Goal: Use online tool/utility: Utilize a website feature to perform a specific function

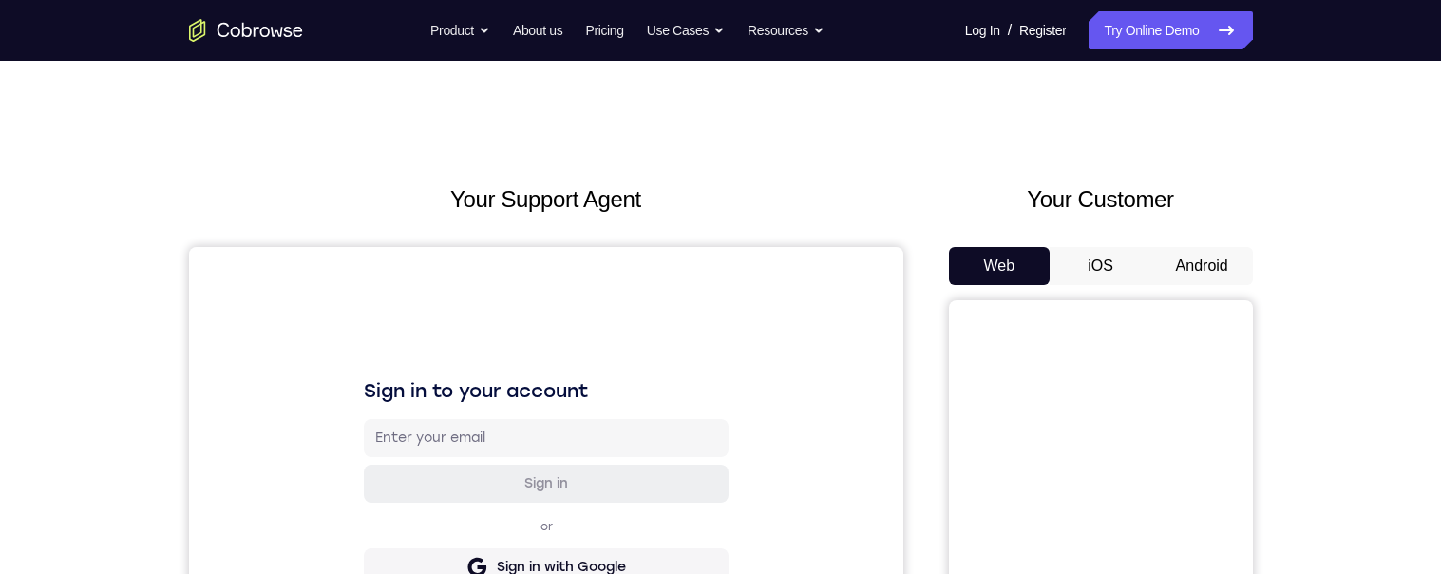
click at [1195, 264] on button "Android" at bounding box center [1202, 266] width 102 height 38
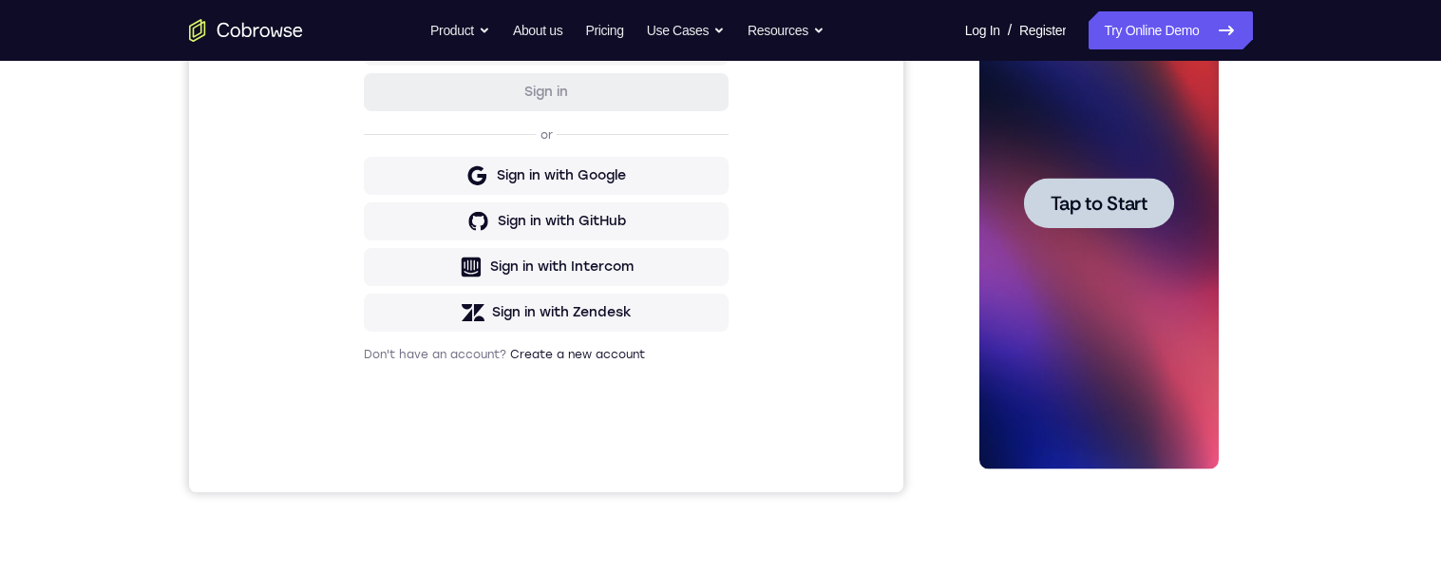
click at [1165, 225] on div at bounding box center [1099, 203] width 150 height 50
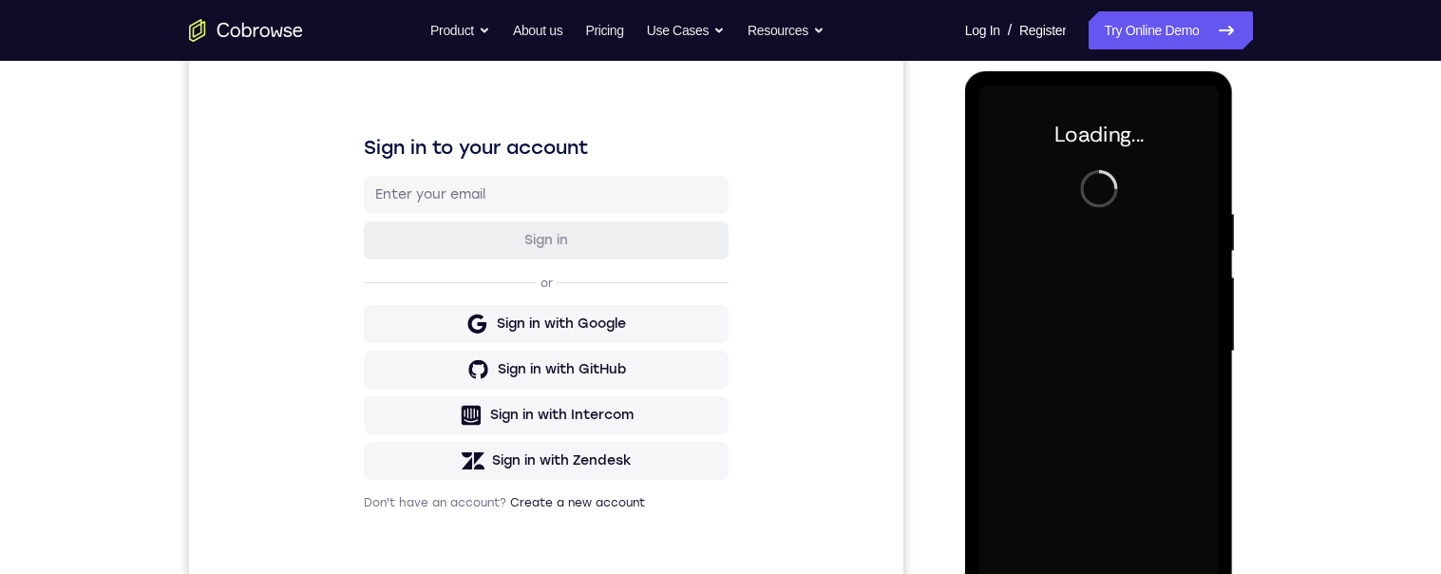
scroll to position [274, 0]
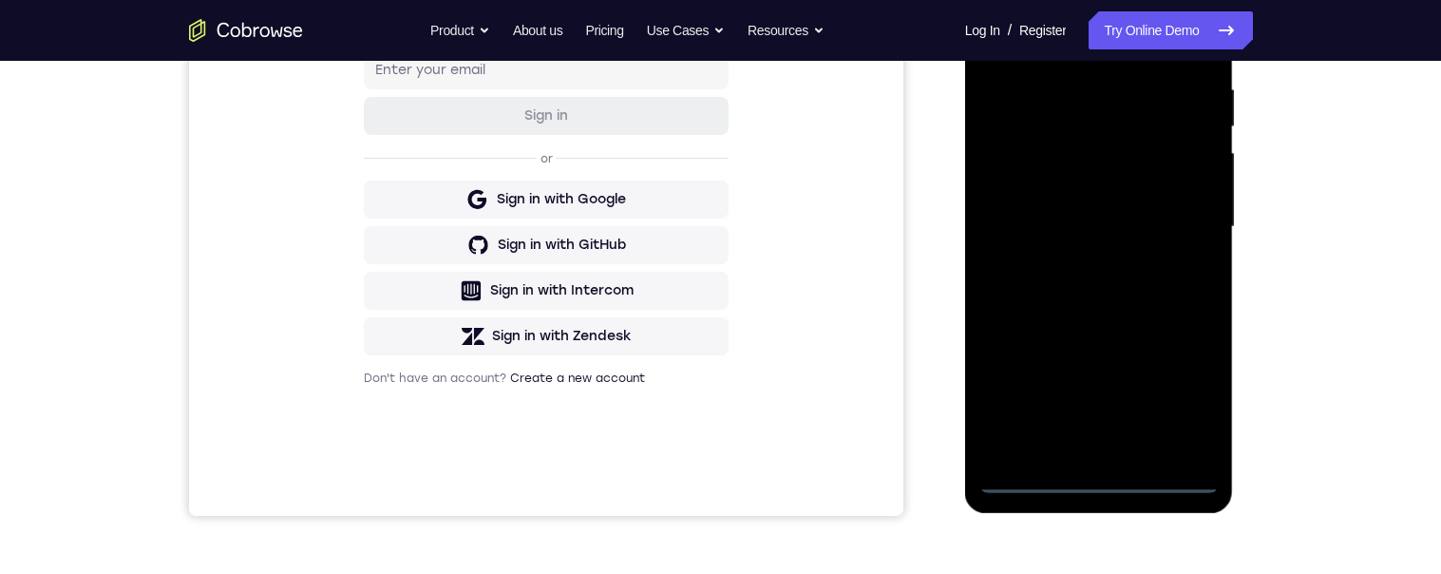
click at [1103, 475] on div at bounding box center [1098, 227] width 239 height 532
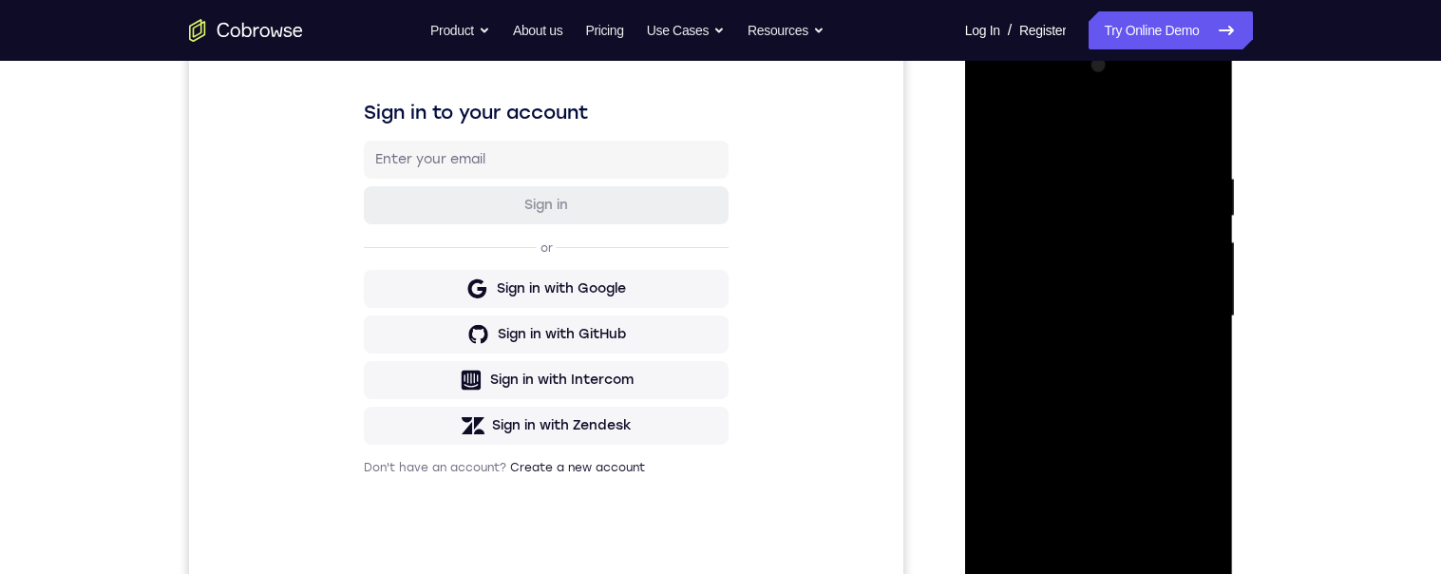
scroll to position [263, 0]
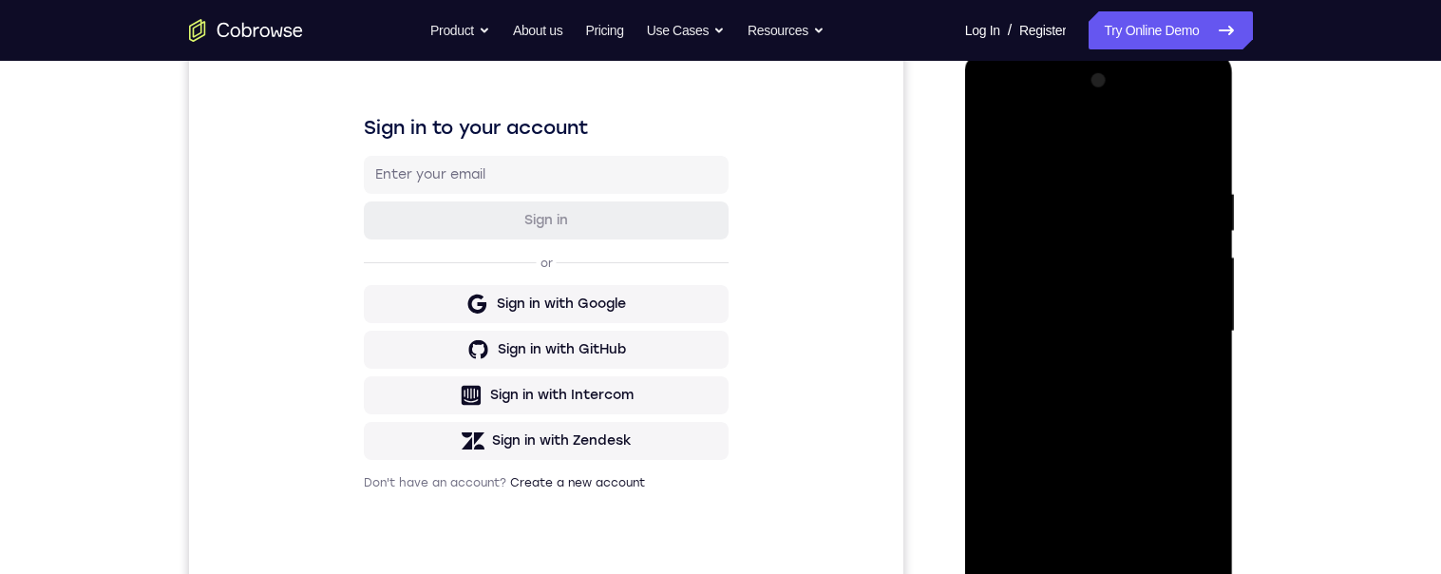
click at [1187, 494] on div at bounding box center [1098, 332] width 239 height 532
click at [1119, 159] on div at bounding box center [1098, 332] width 239 height 532
click at [1094, 217] on div at bounding box center [1098, 332] width 239 height 532
click at [1181, 218] on div at bounding box center [1098, 332] width 239 height 532
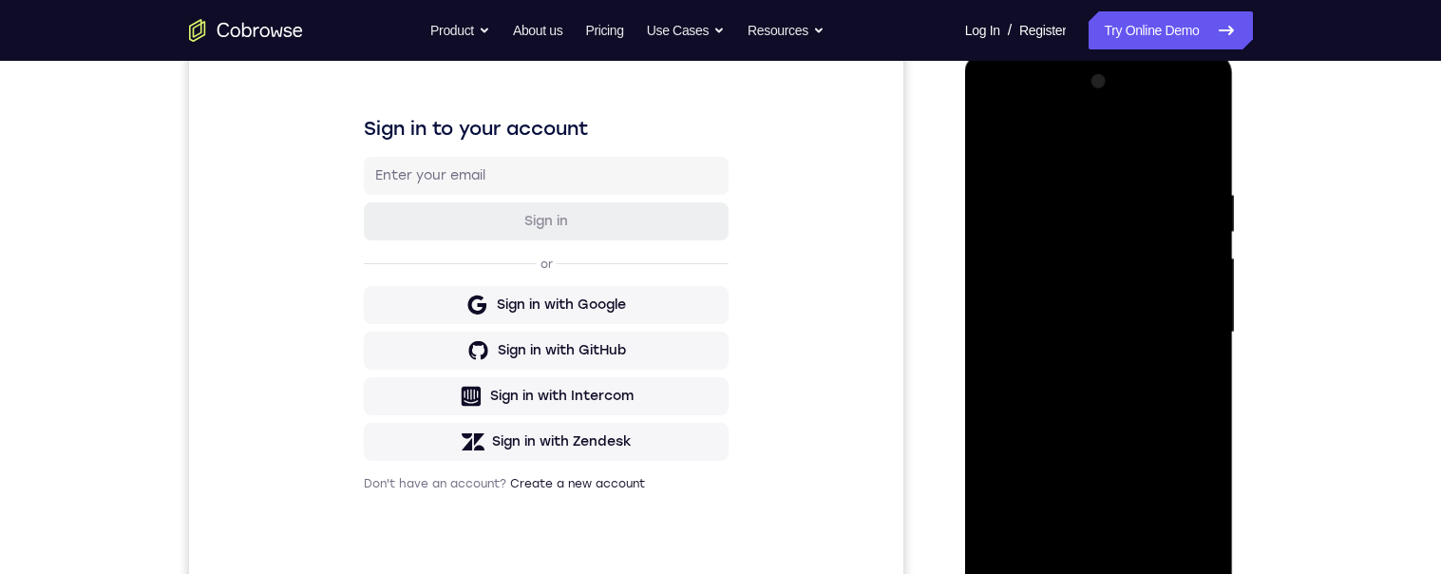
click at [1180, 325] on div at bounding box center [1098, 332] width 239 height 532
click at [1077, 367] on div at bounding box center [1098, 332] width 239 height 532
click at [1121, 304] on div at bounding box center [1098, 332] width 239 height 532
click at [1083, 300] on div at bounding box center [1098, 332] width 239 height 532
click at [1137, 335] on div at bounding box center [1098, 332] width 239 height 532
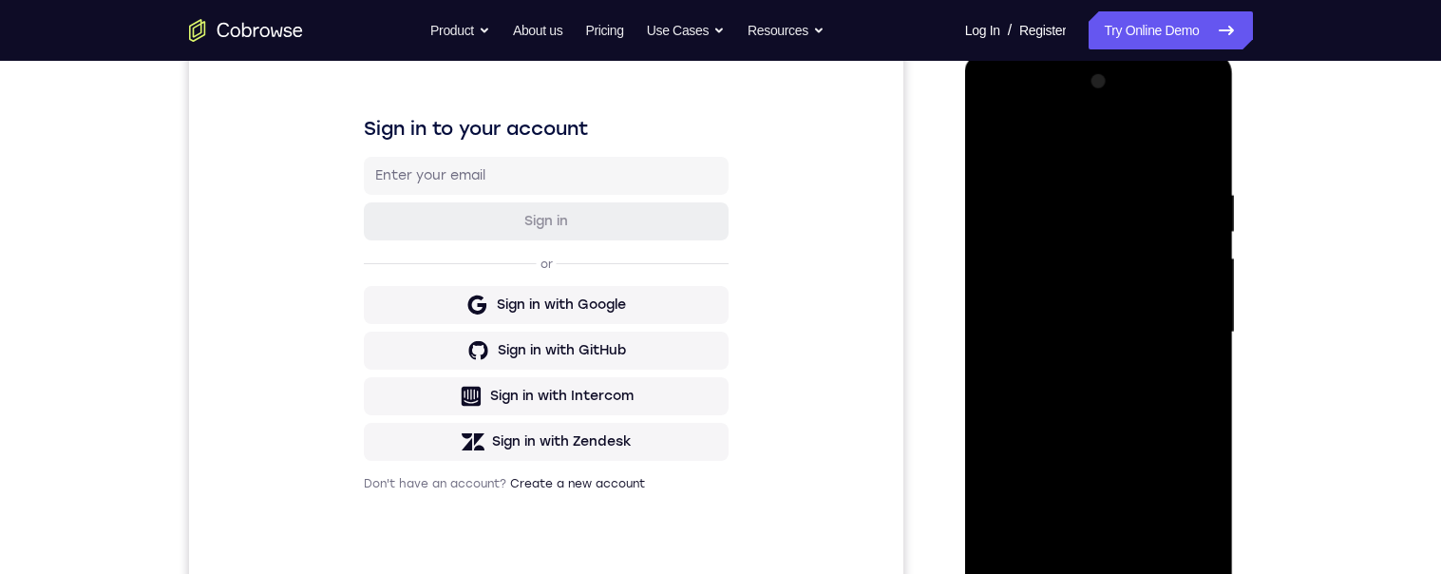
click at [1149, 396] on div at bounding box center [1098, 332] width 239 height 532
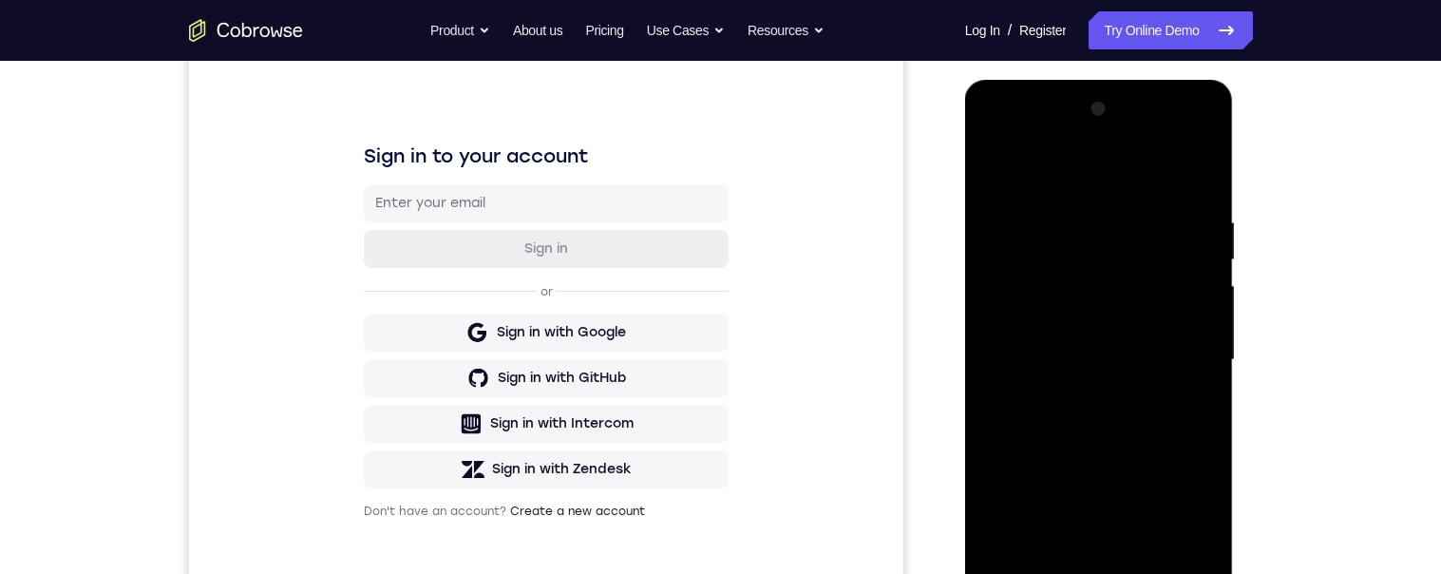
scroll to position [225, 0]
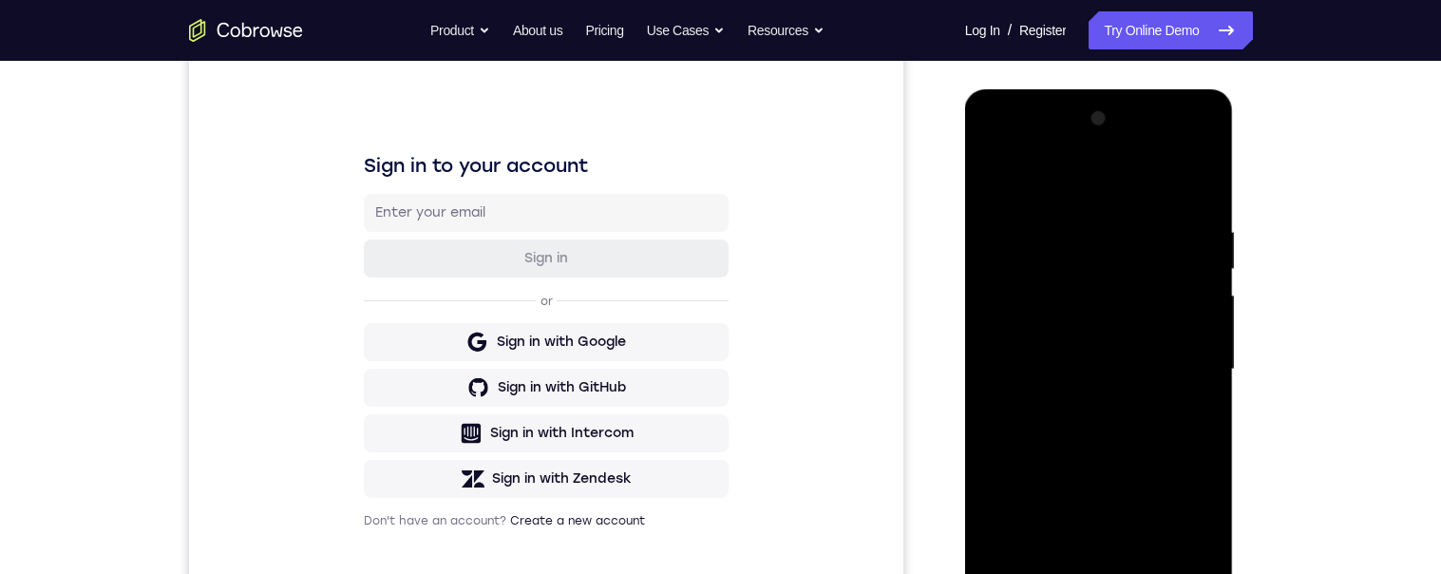
click at [1160, 420] on div at bounding box center [1098, 370] width 239 height 532
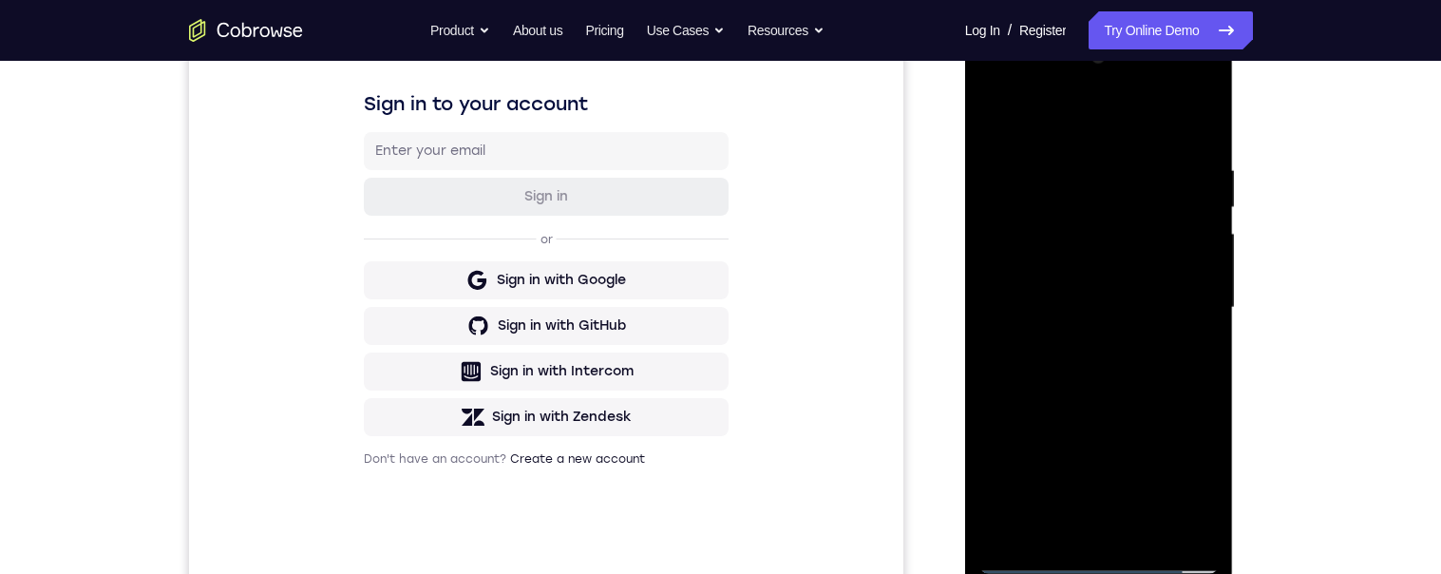
scroll to position [311, 0]
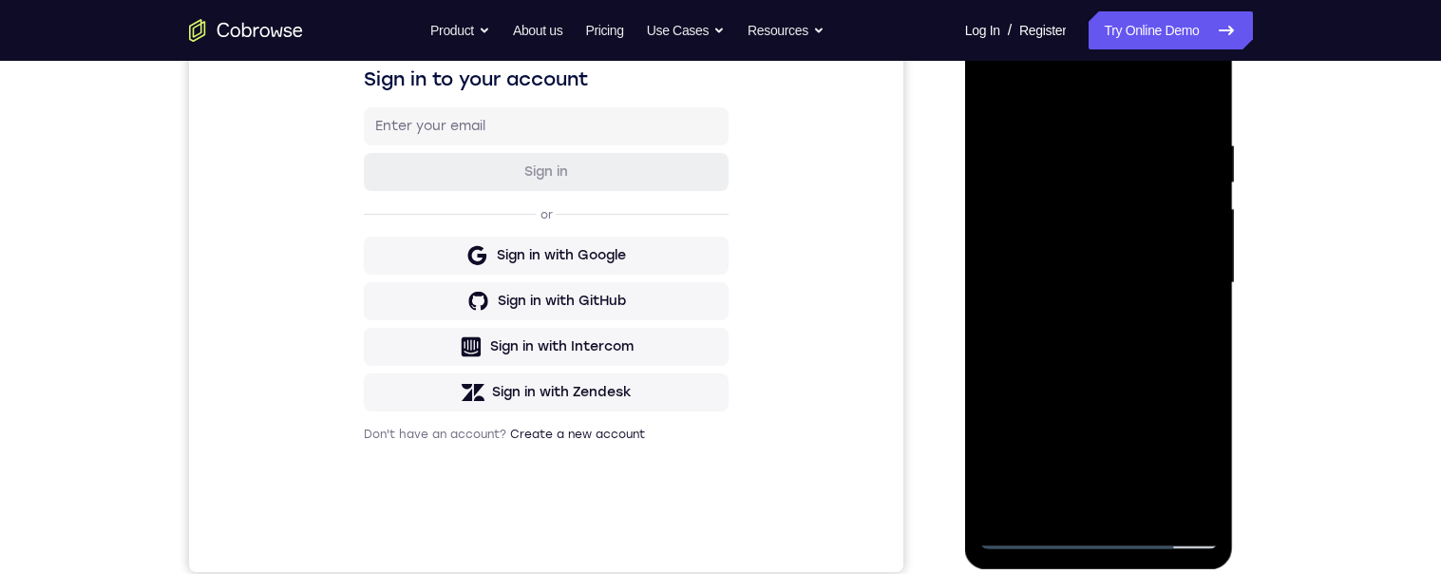
click at [1152, 372] on div at bounding box center [1098, 283] width 239 height 532
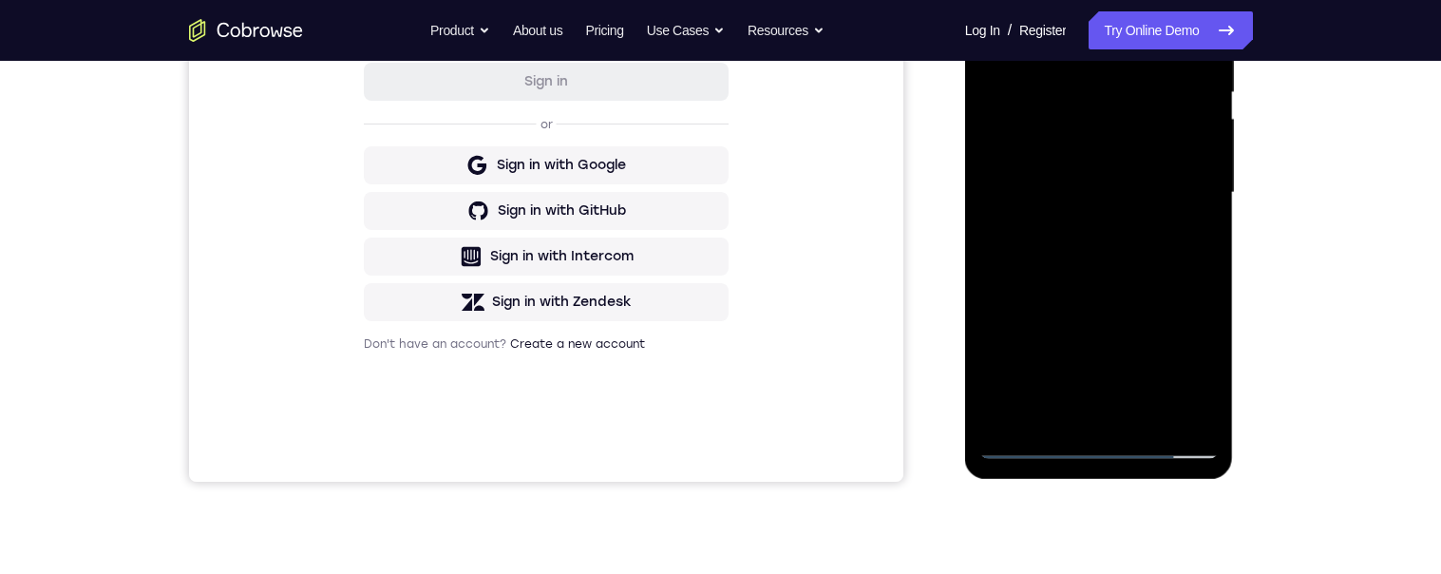
scroll to position [407, 0]
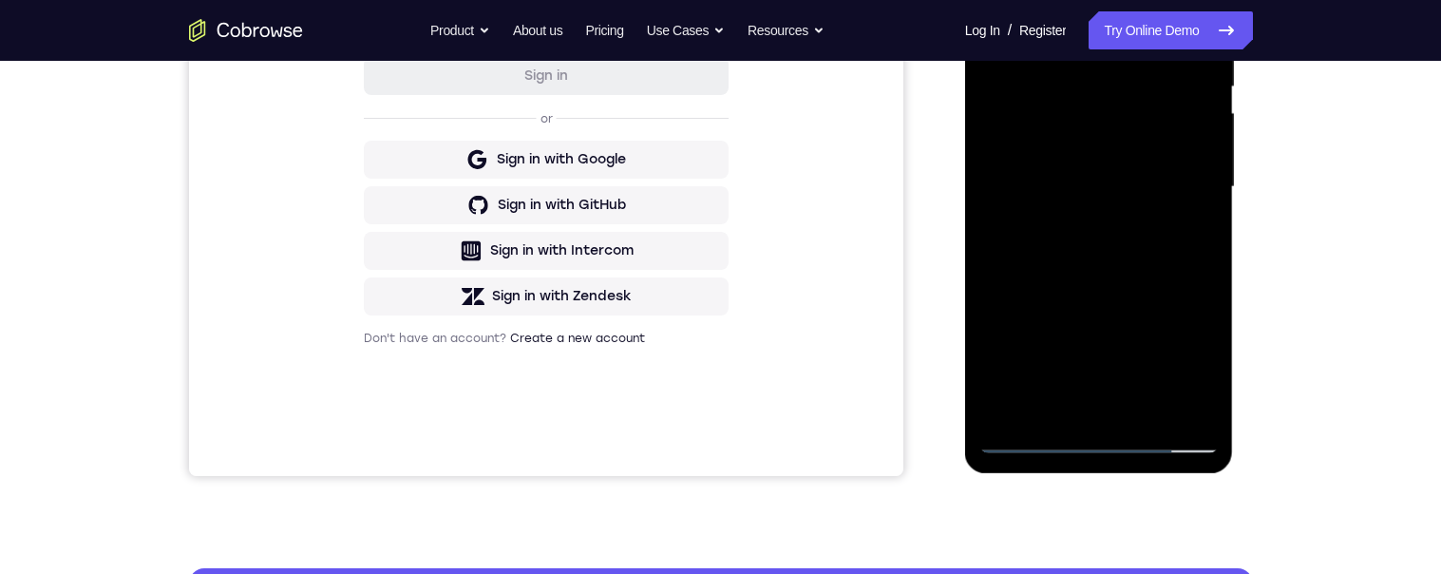
click at [1148, 408] on div at bounding box center [1098, 187] width 239 height 532
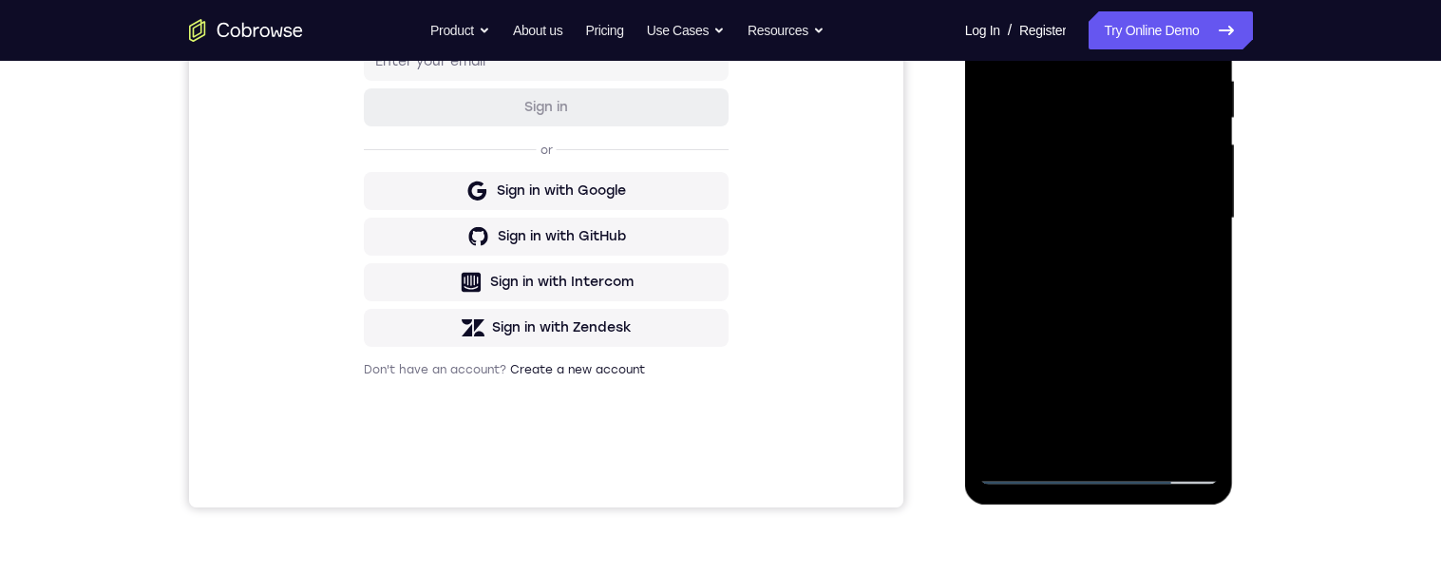
scroll to position [355, 0]
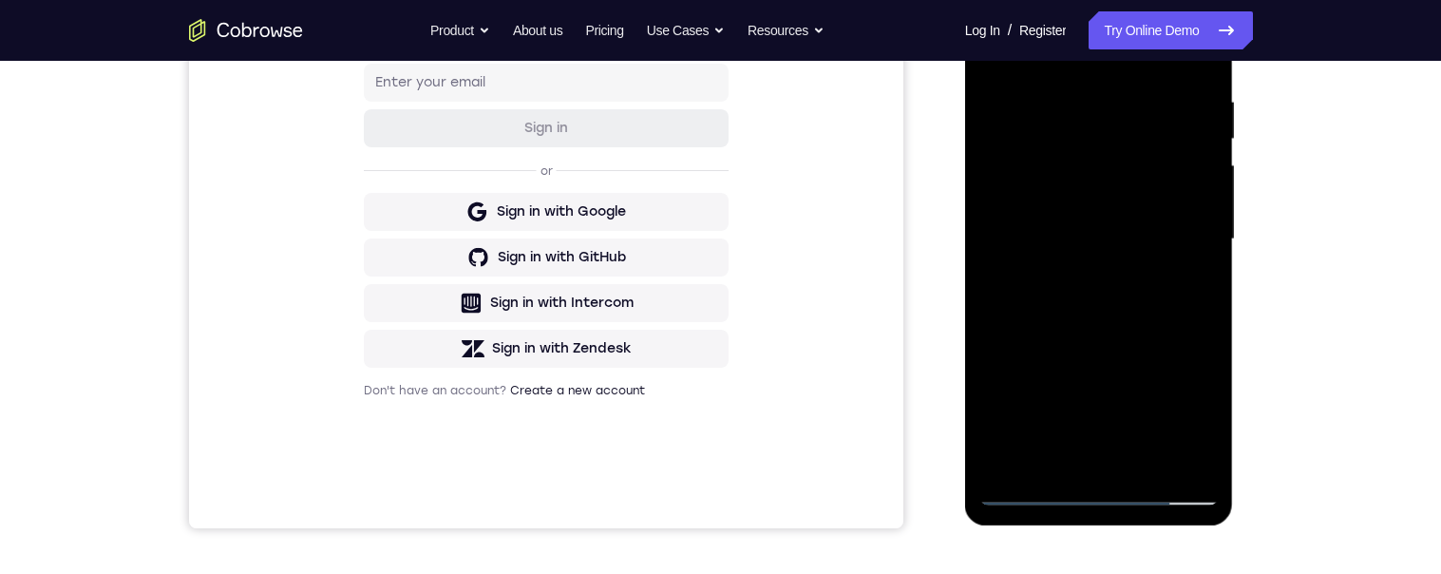
click at [1148, 342] on div at bounding box center [1098, 239] width 239 height 532
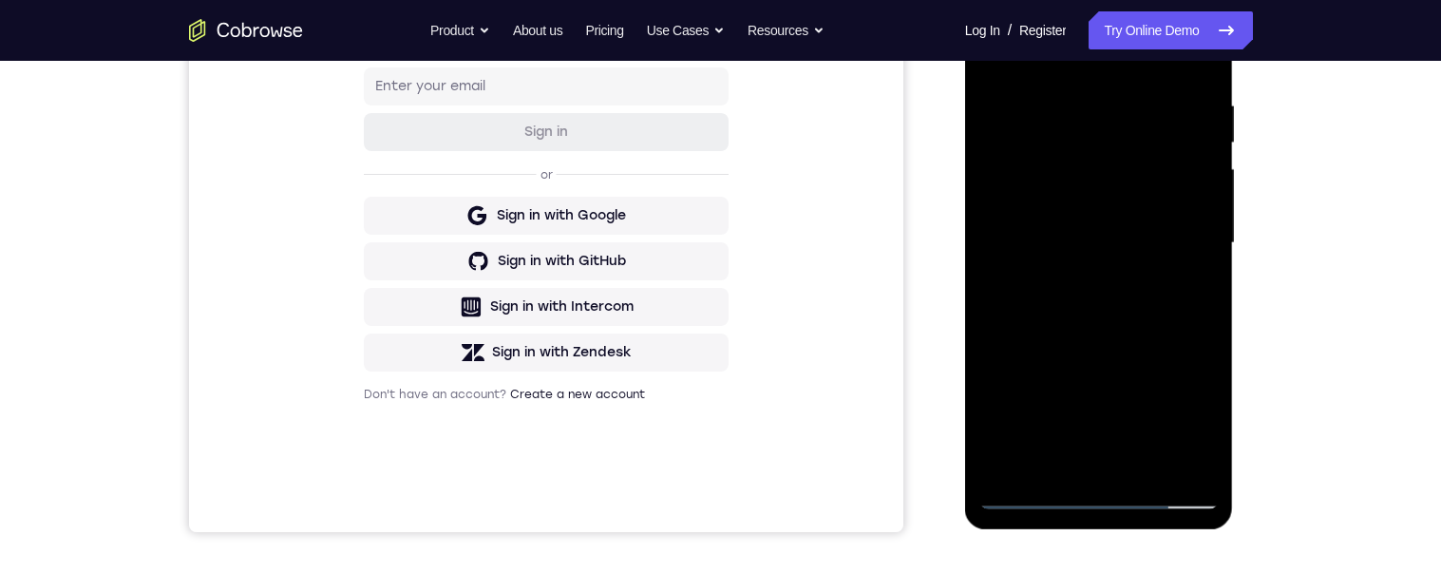
scroll to position [338, 0]
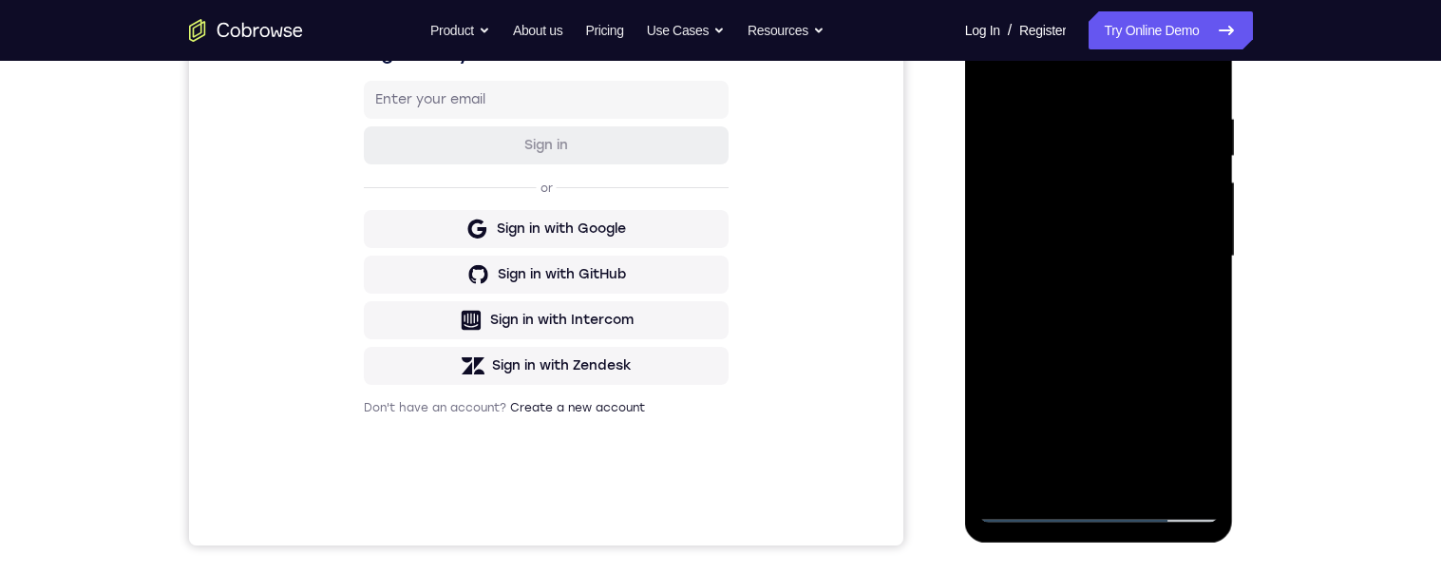
click at [1158, 225] on div at bounding box center [1098, 257] width 239 height 532
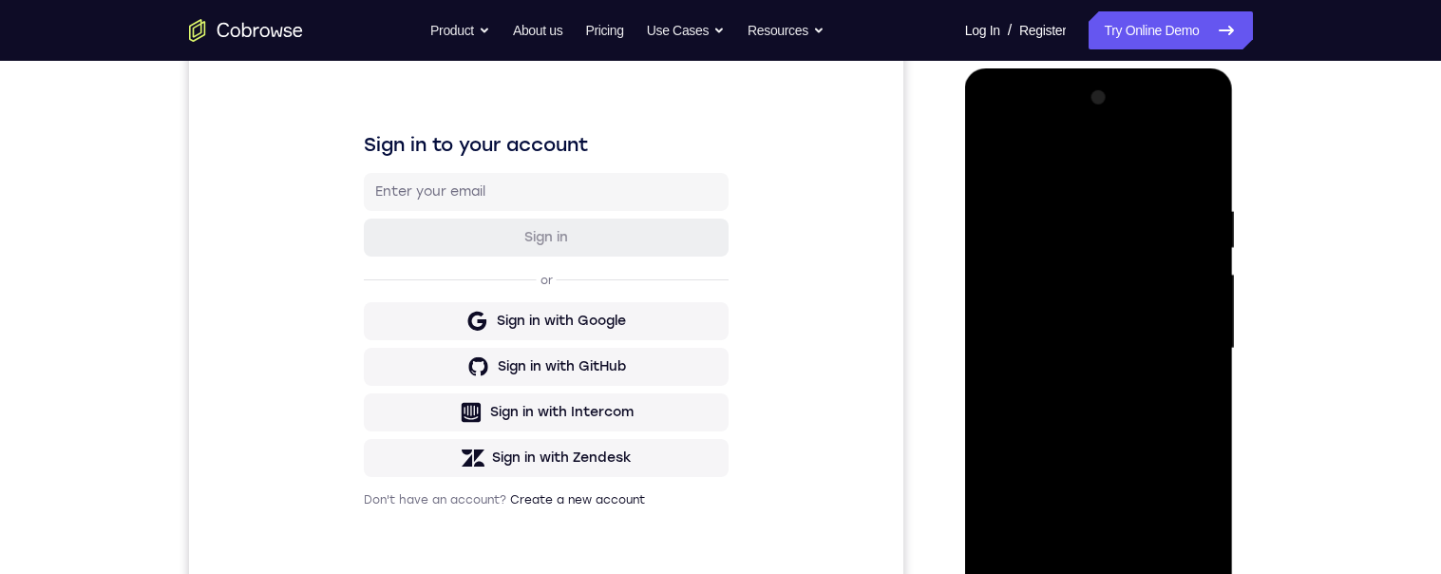
scroll to position [234, 0]
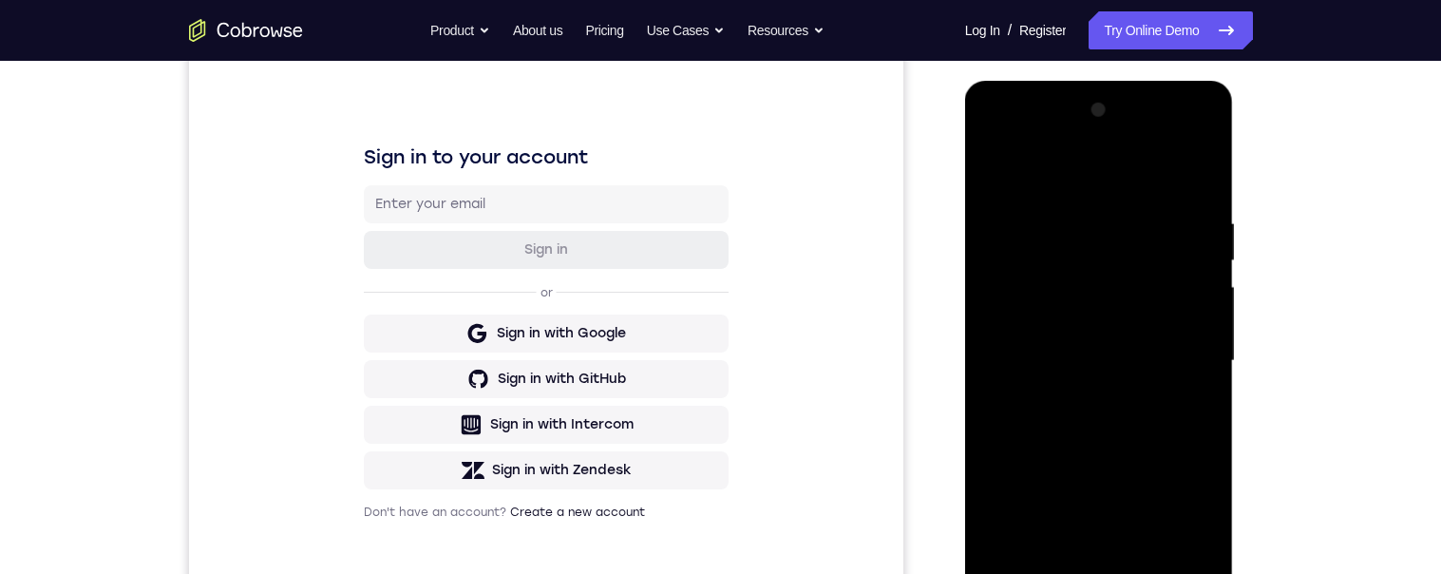
click at [993, 172] on div at bounding box center [1098, 361] width 239 height 532
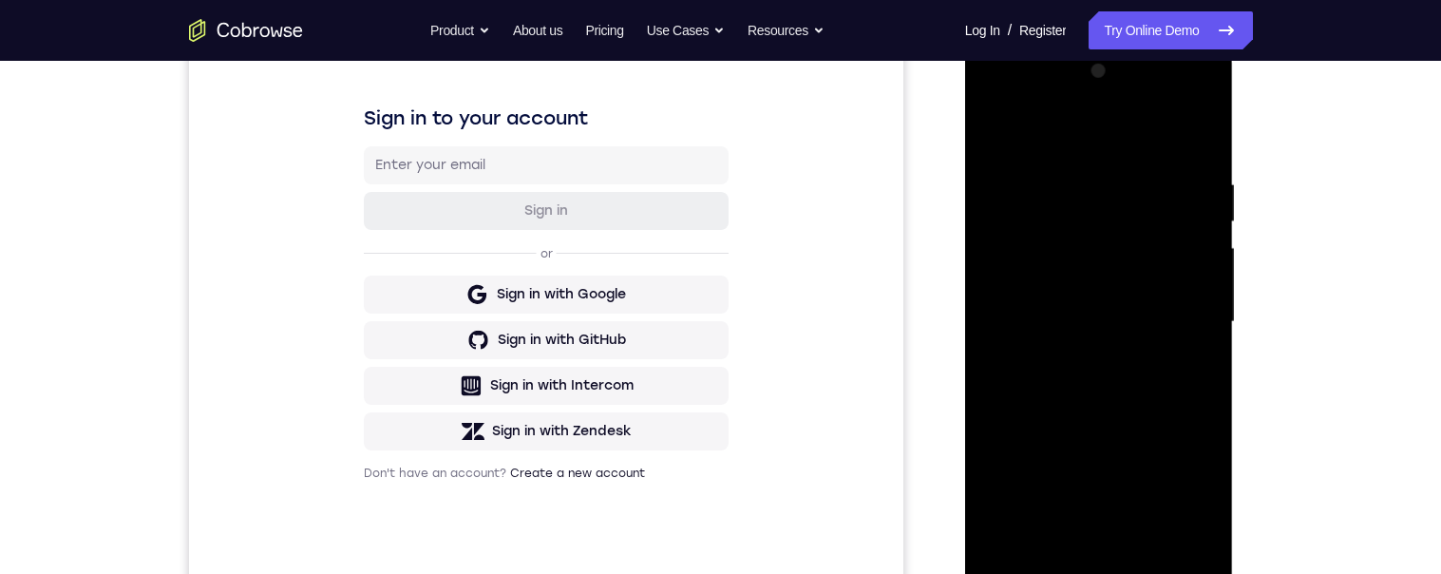
scroll to position [191, 0]
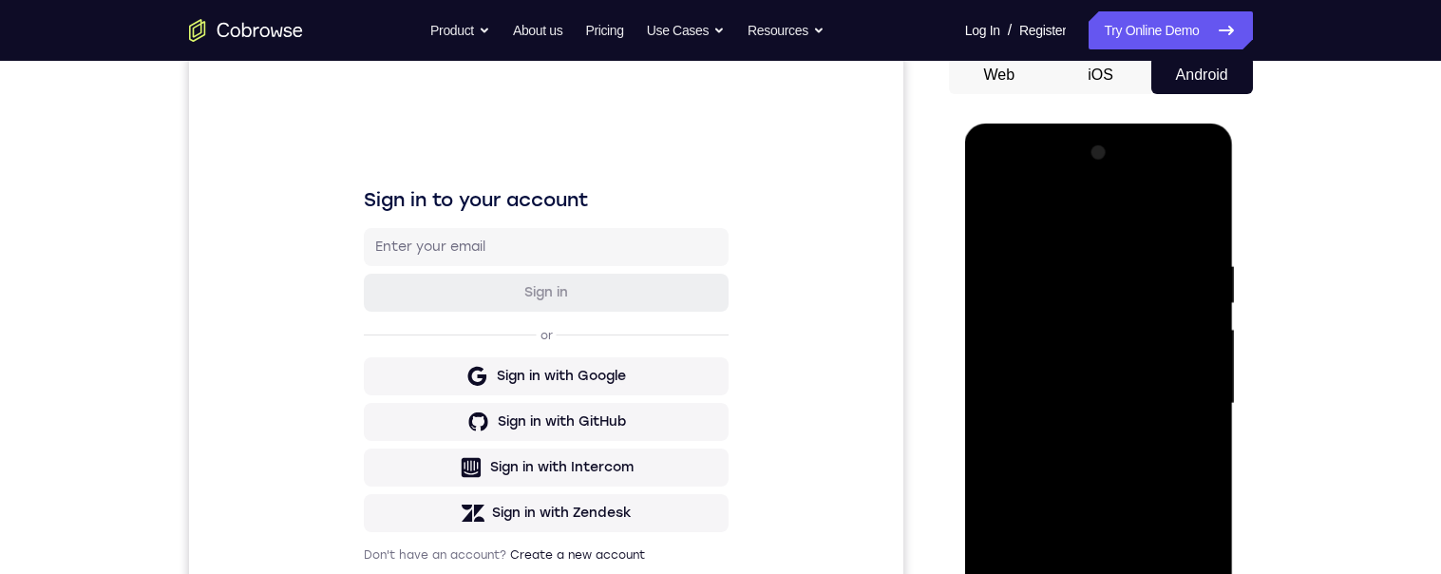
click at [1131, 230] on div at bounding box center [1098, 404] width 239 height 532
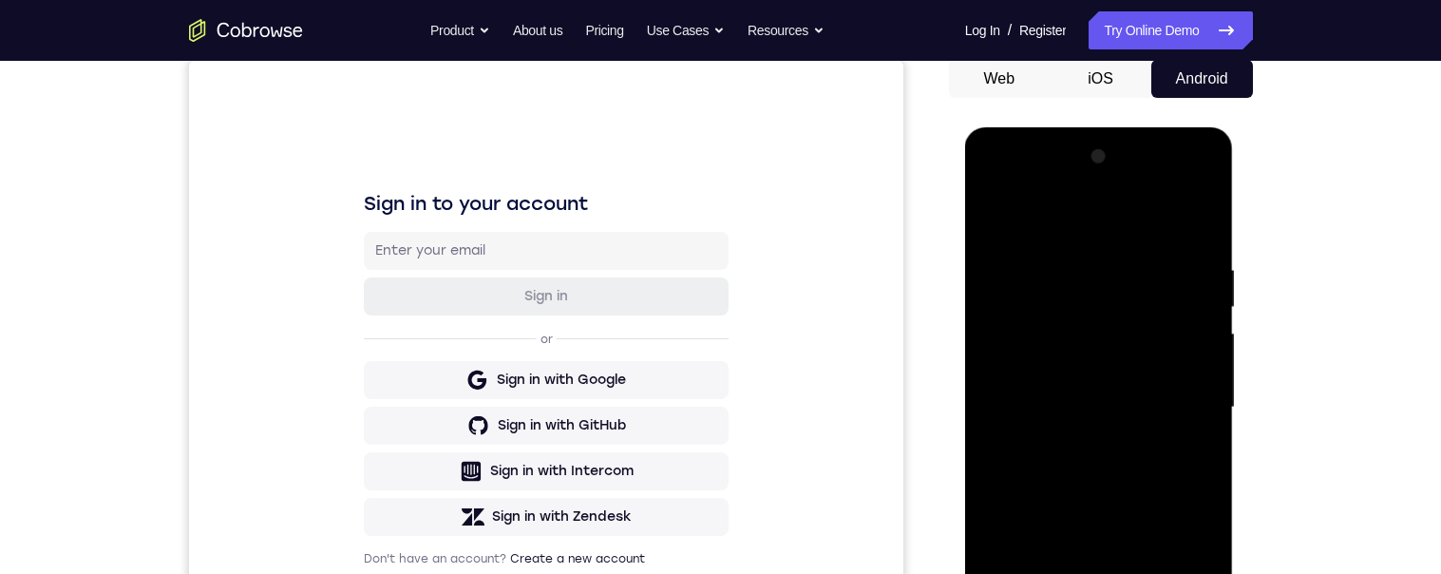
click at [1109, 237] on div at bounding box center [1098, 407] width 239 height 532
click at [1273, 368] on div "Your Support Agent Your Customer Web iOS Android Next Steps We’d be happy to gi…" at bounding box center [721, 500] width 1216 height 1253
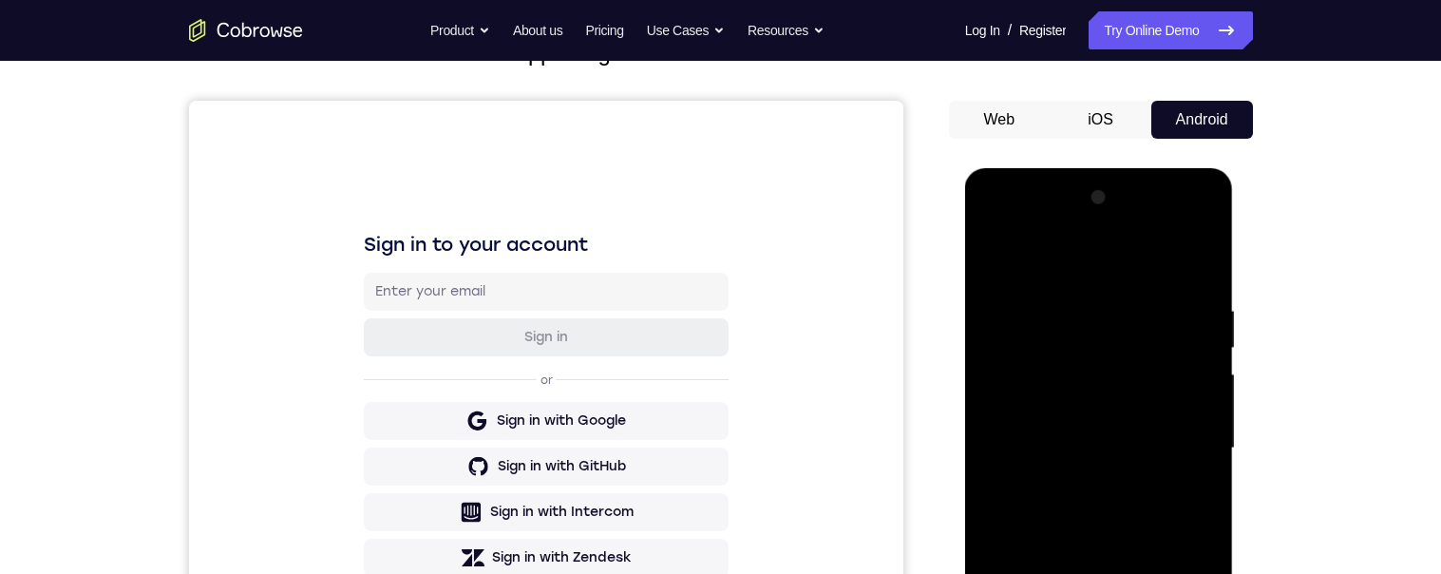
click at [998, 279] on div at bounding box center [1098, 448] width 239 height 532
click at [1200, 347] on div at bounding box center [1098, 448] width 239 height 532
click at [1205, 347] on div at bounding box center [1098, 448] width 239 height 532
click at [1133, 351] on div at bounding box center [1098, 448] width 239 height 532
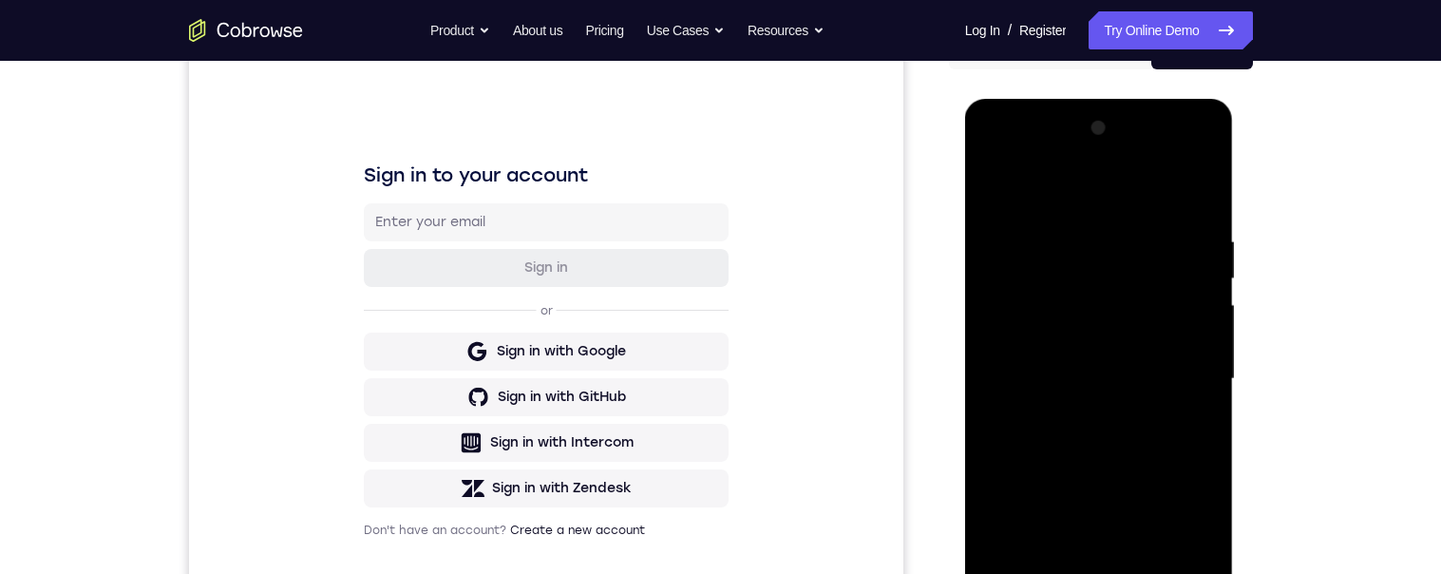
scroll to position [302, 0]
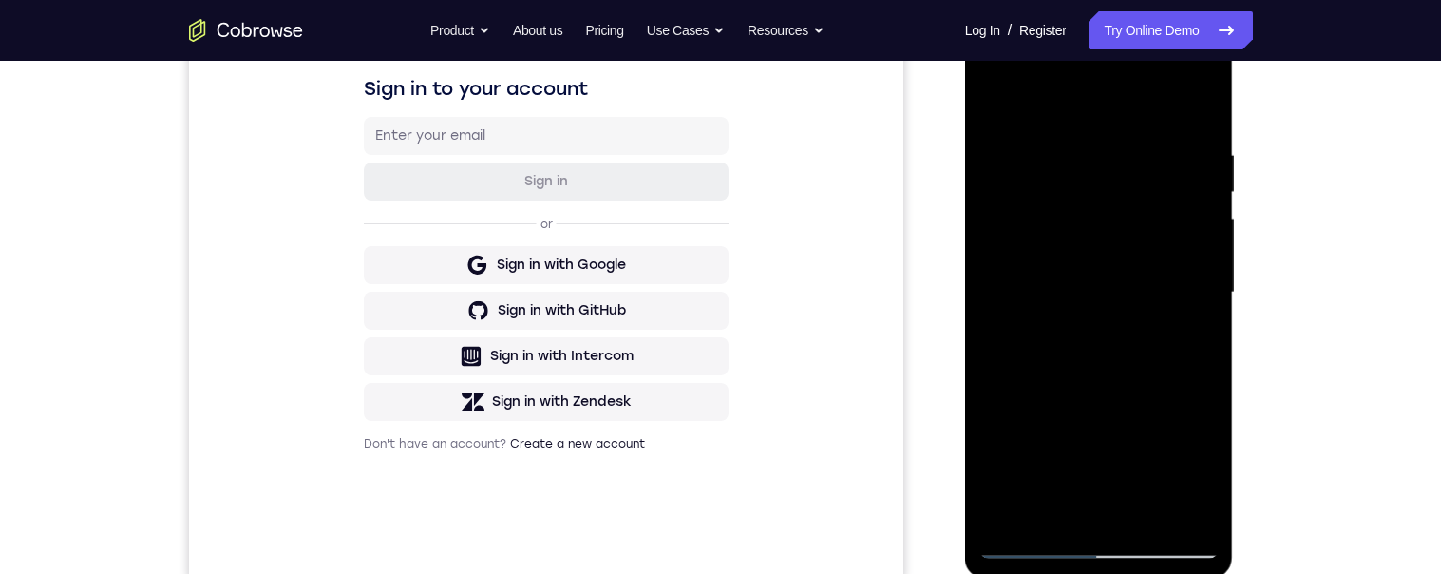
click at [1186, 337] on div at bounding box center [1098, 293] width 239 height 532
click at [1190, 325] on div at bounding box center [1098, 293] width 239 height 532
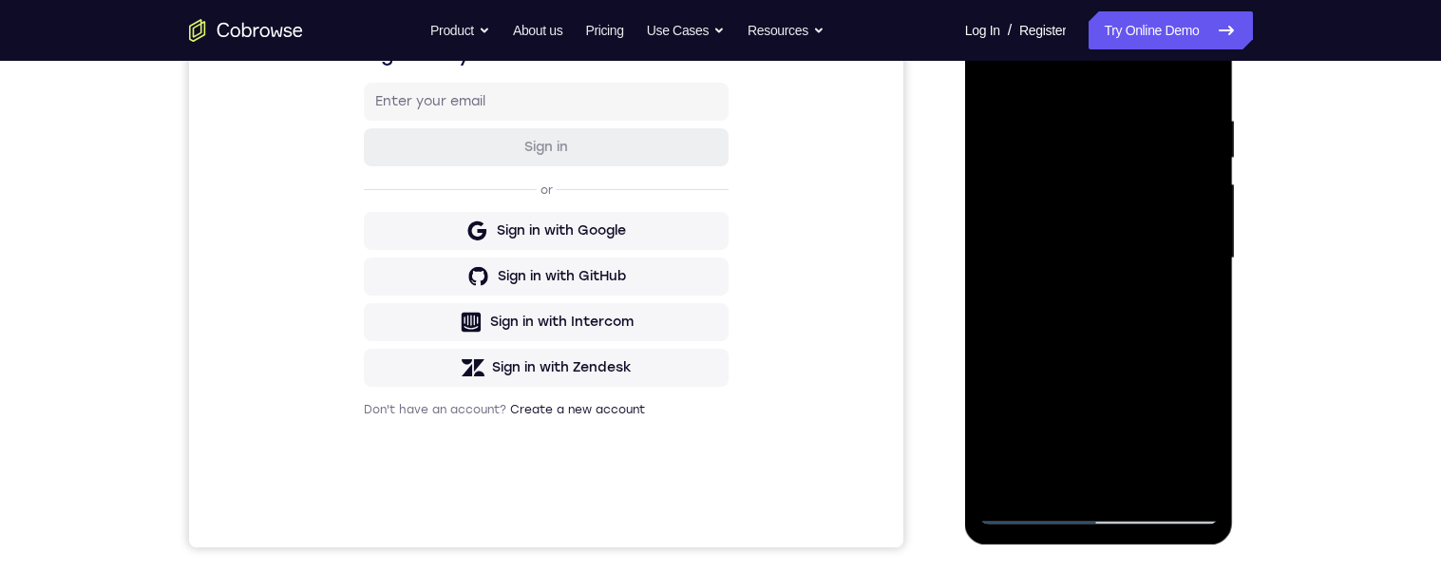
scroll to position [349, 0]
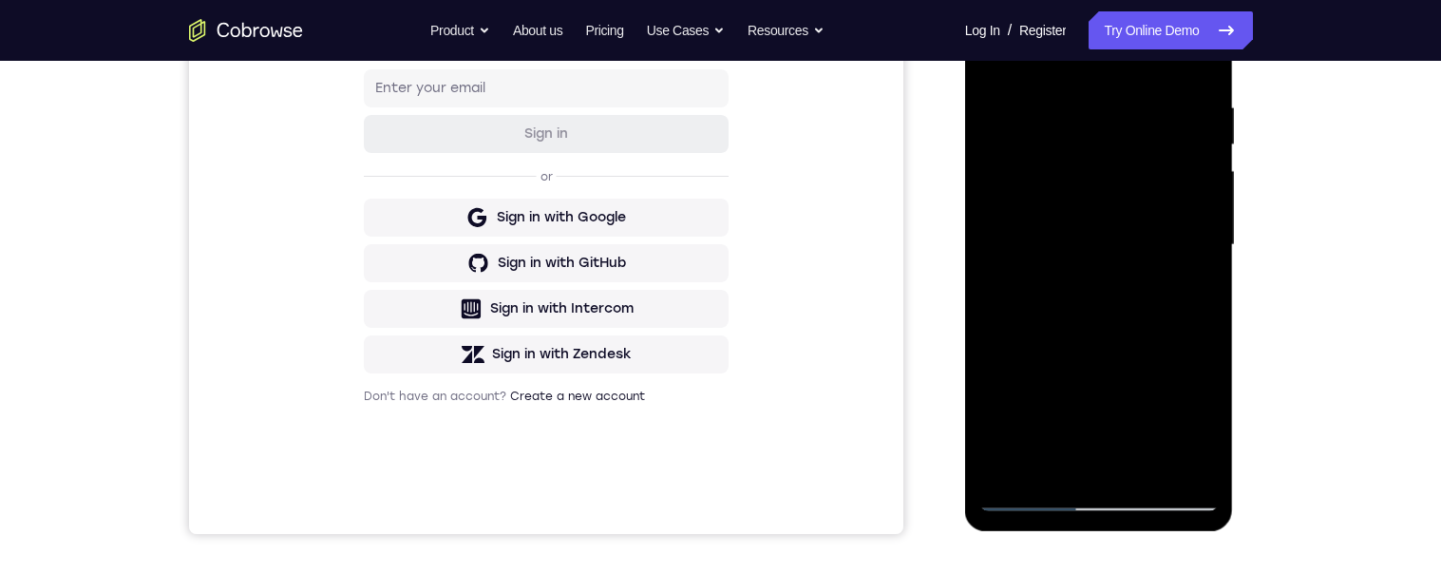
click at [1031, 486] on div at bounding box center [1098, 245] width 239 height 532
click at [1027, 494] on div at bounding box center [1098, 245] width 239 height 532
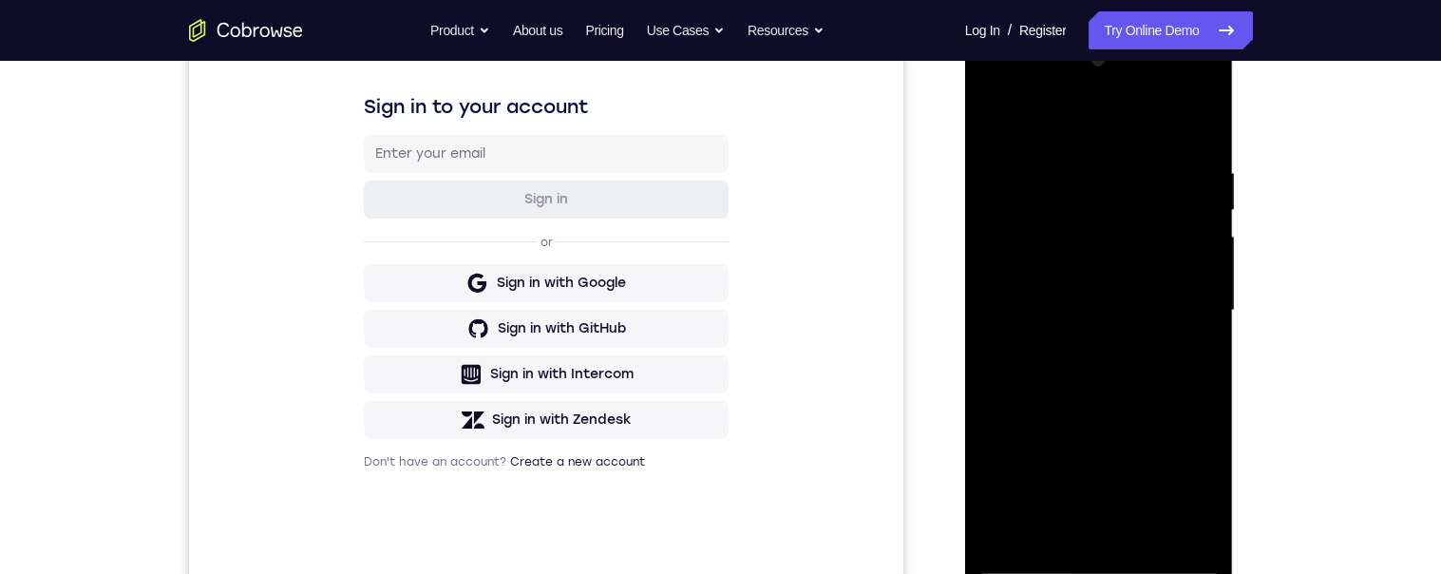
scroll to position [386, 0]
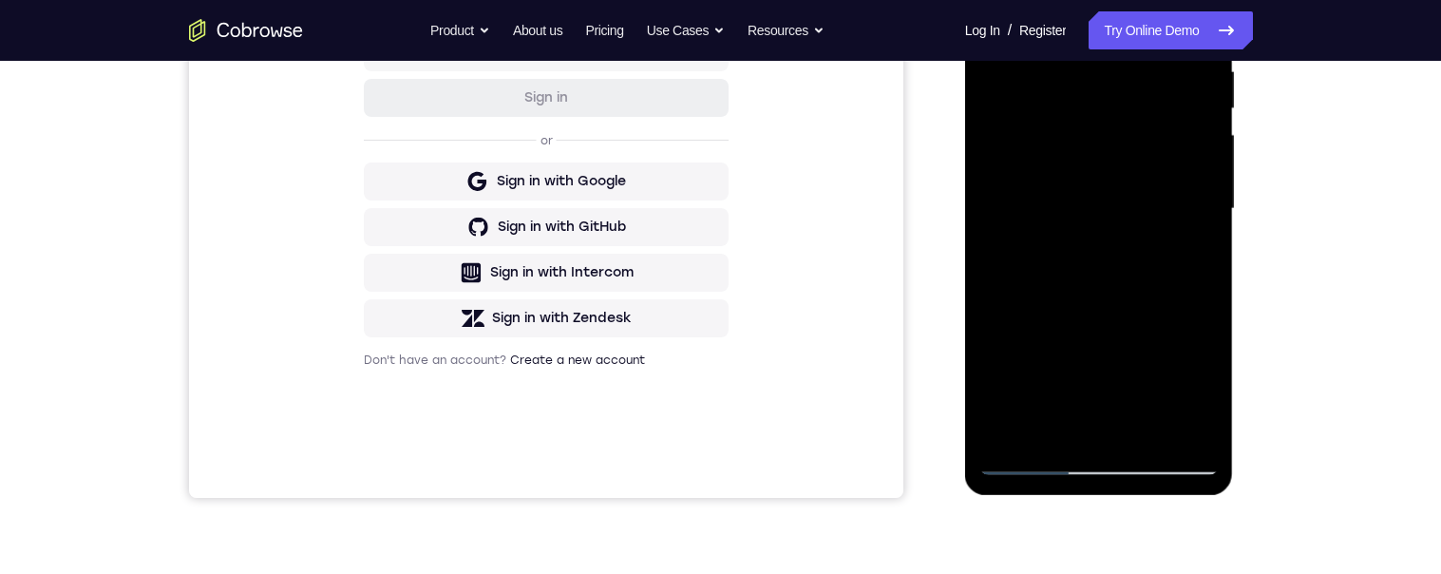
click at [1026, 459] on div at bounding box center [1098, 209] width 239 height 532
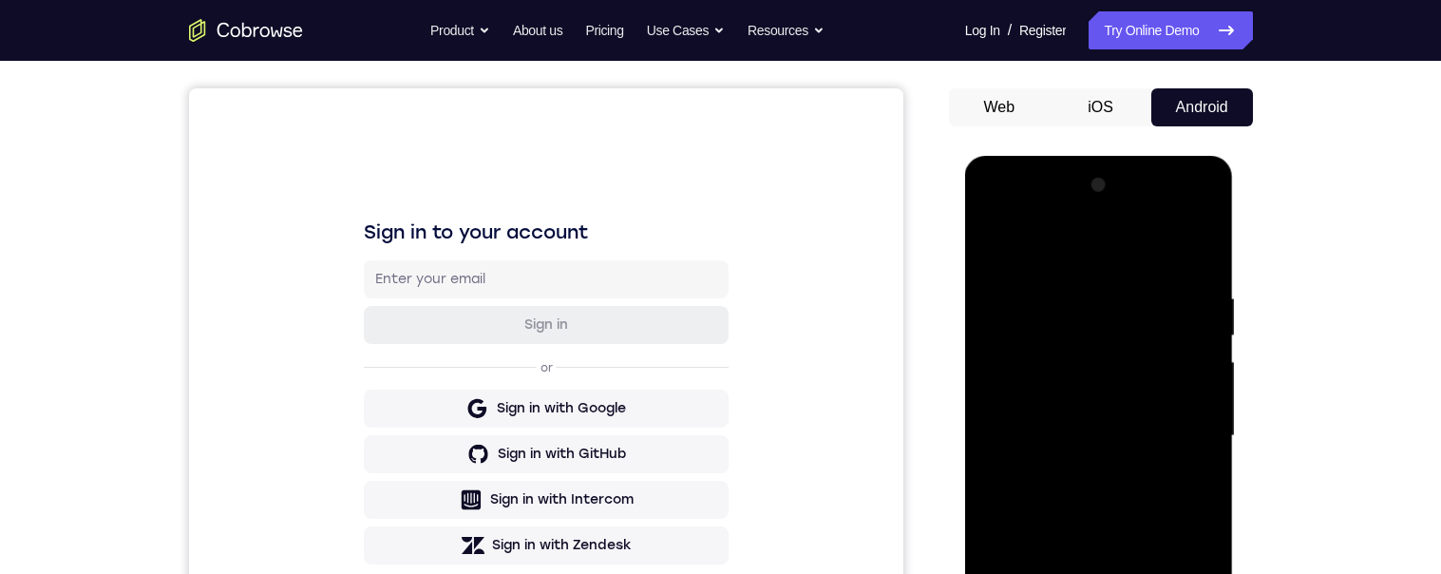
scroll to position [160, 0]
click at [999, 238] on div at bounding box center [1098, 435] width 239 height 532
click at [1061, 285] on div at bounding box center [1098, 435] width 239 height 532
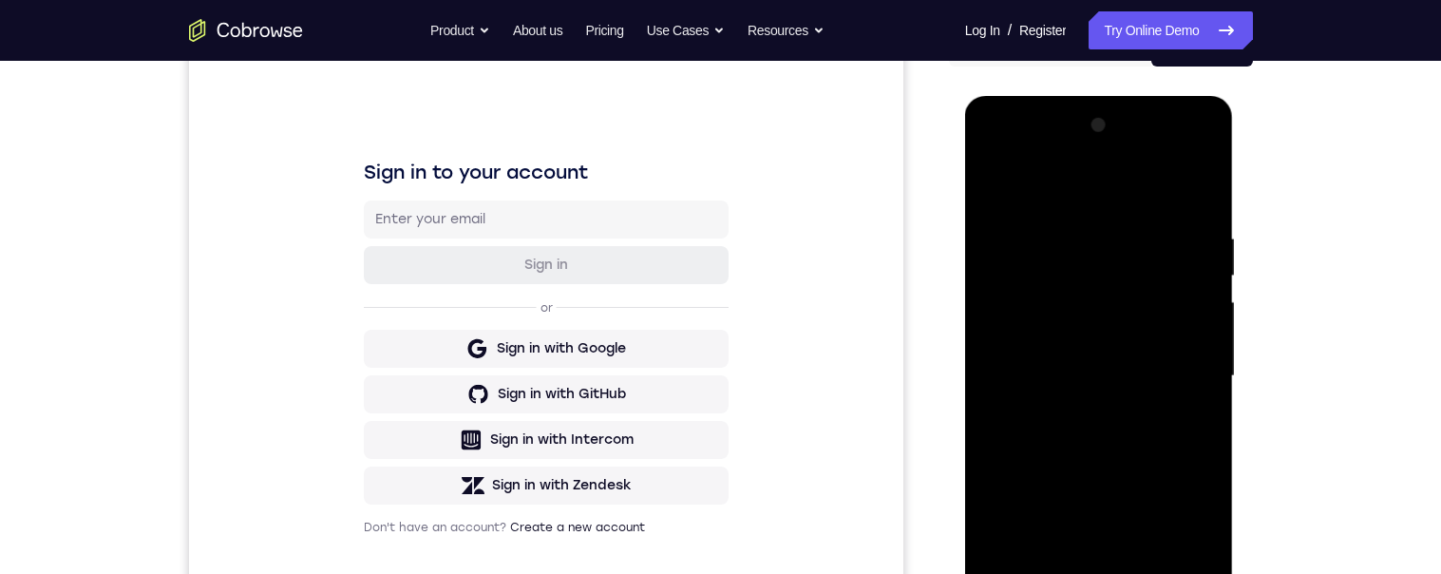
scroll to position [222, 0]
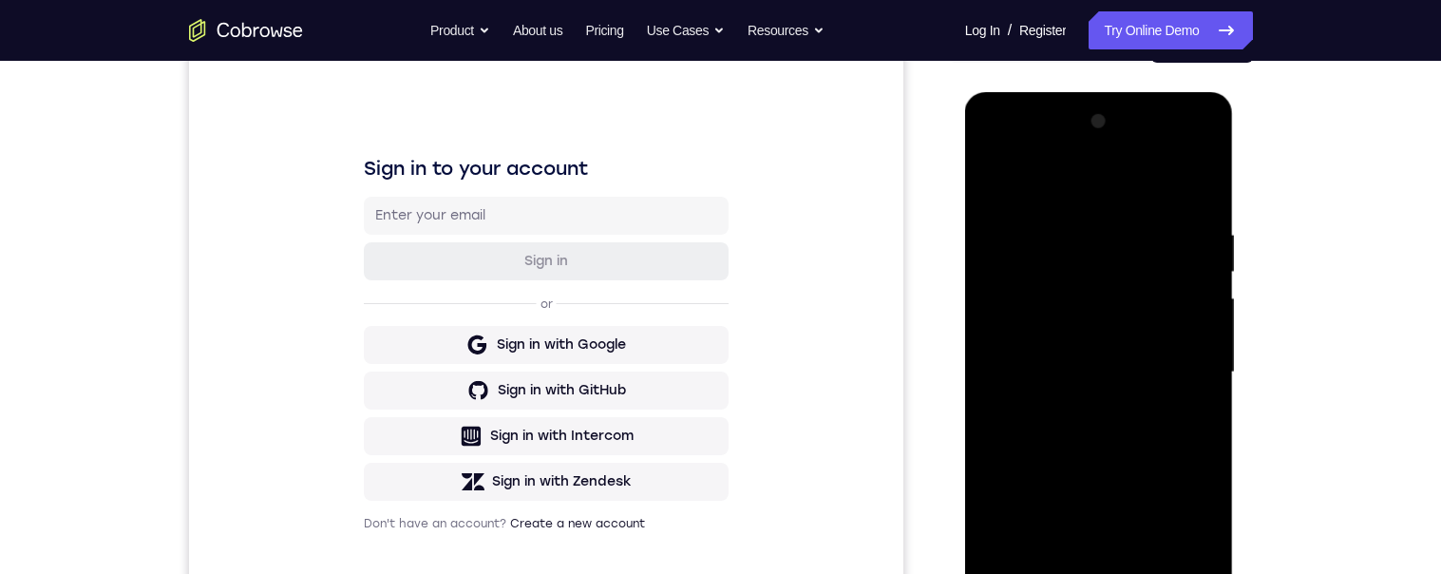
click at [1215, 270] on div at bounding box center [1098, 372] width 239 height 532
click at [1197, 236] on div at bounding box center [1098, 372] width 239 height 532
click at [1200, 246] on div at bounding box center [1098, 372] width 239 height 532
click at [1195, 255] on div at bounding box center [1098, 372] width 239 height 532
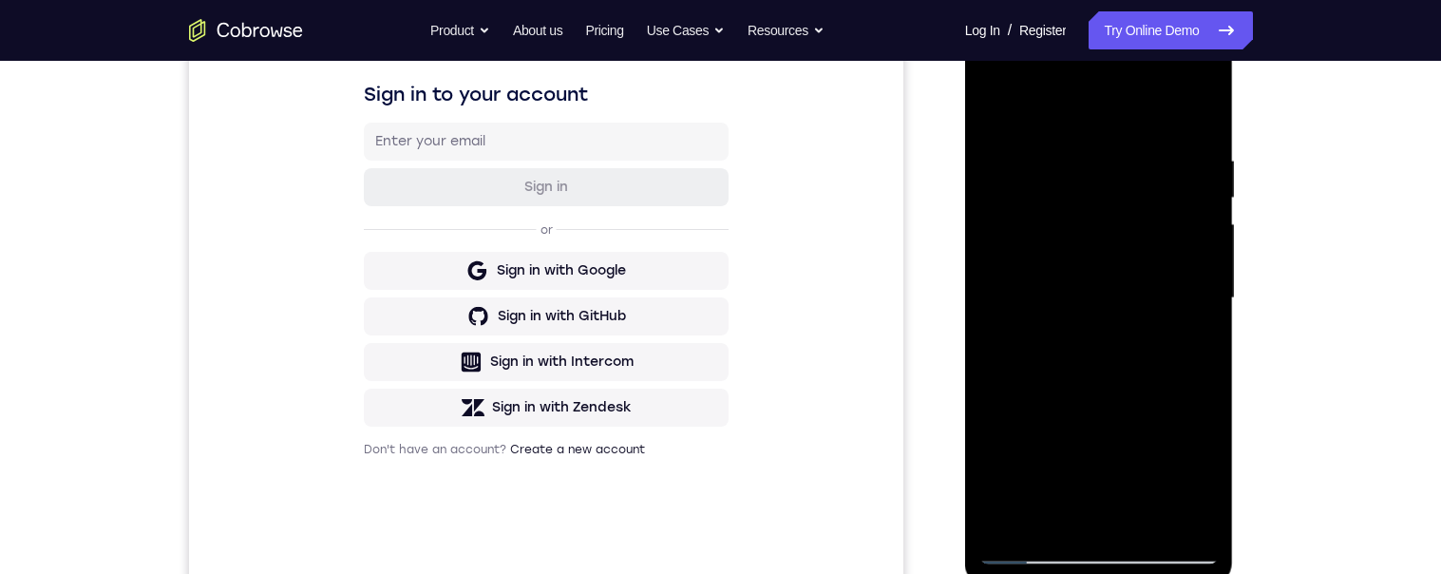
scroll to position [297, 0]
click at [1186, 234] on div at bounding box center [1098, 297] width 239 height 532
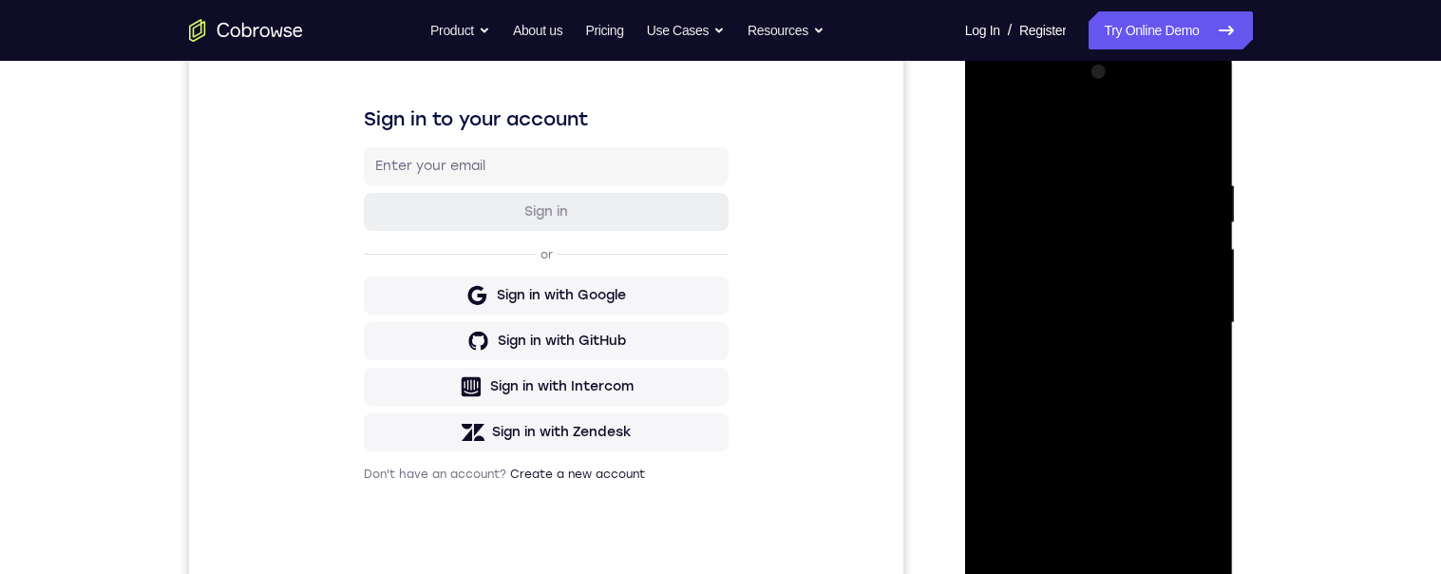
scroll to position [264, 0]
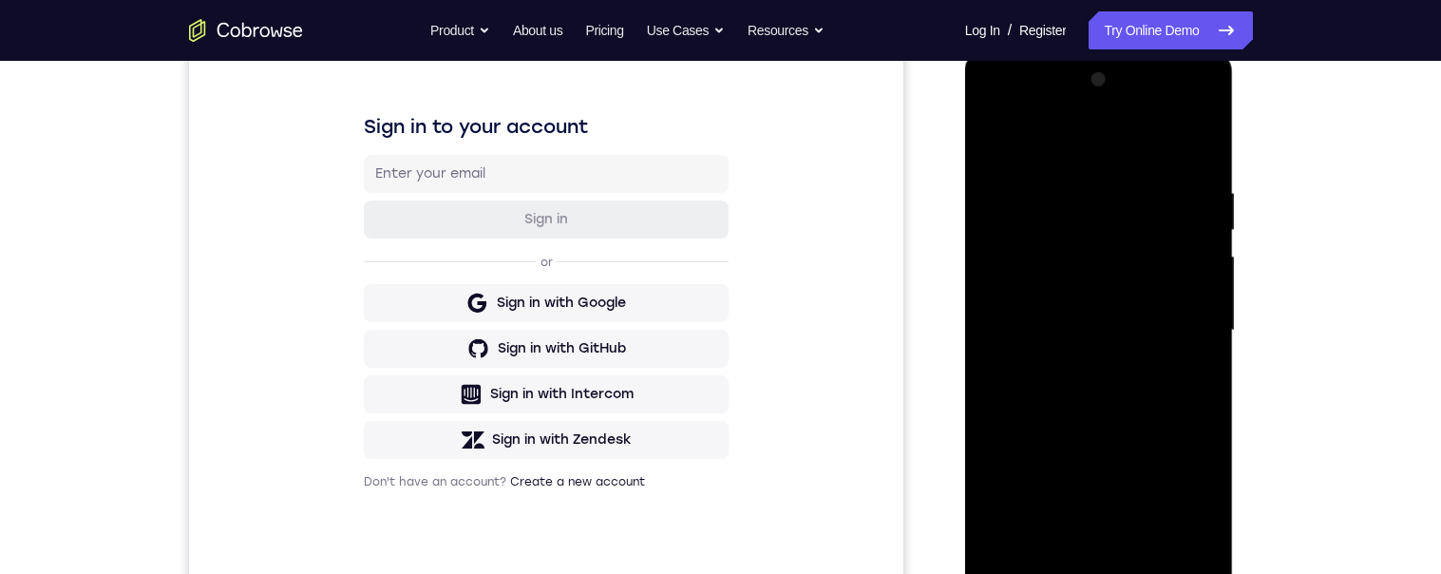
click at [1196, 243] on div at bounding box center [1098, 331] width 239 height 532
click at [1191, 236] on div at bounding box center [1098, 331] width 239 height 532
click at [1184, 244] on div at bounding box center [1098, 331] width 239 height 532
click at [1190, 236] on div at bounding box center [1098, 331] width 239 height 532
click at [1196, 236] on div at bounding box center [1098, 331] width 239 height 532
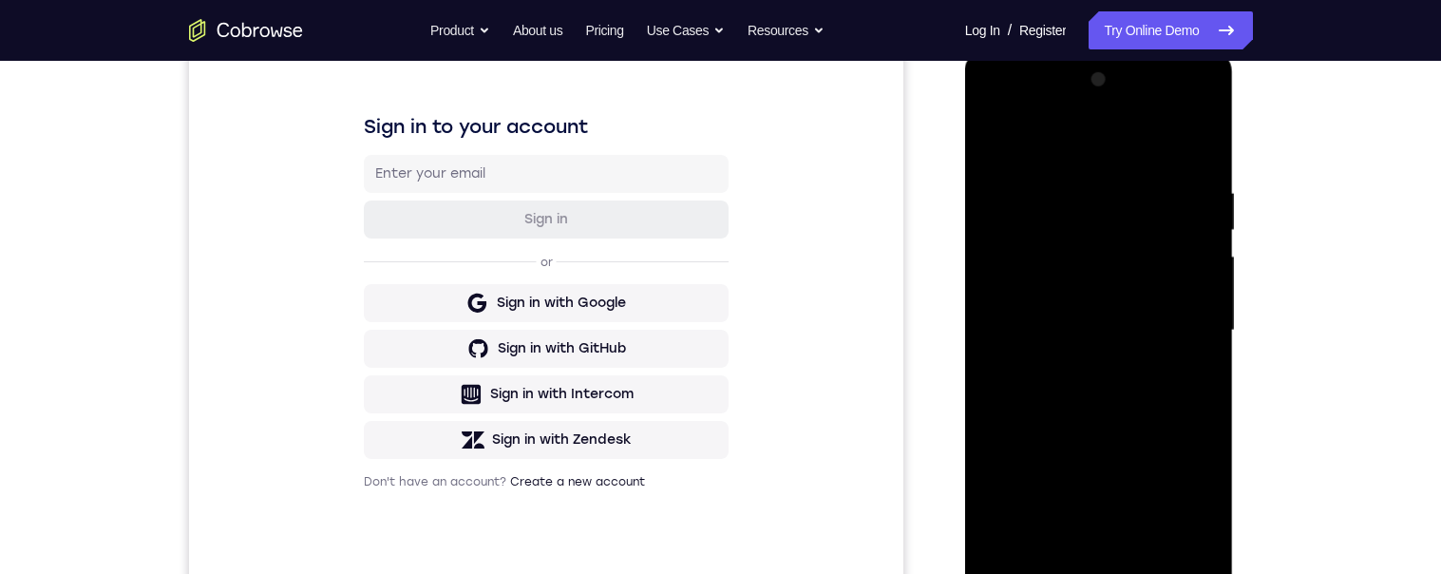
click at [1188, 232] on div at bounding box center [1098, 331] width 239 height 532
click at [1198, 227] on div at bounding box center [1098, 331] width 239 height 532
click at [1198, 226] on div at bounding box center [1098, 331] width 239 height 532
click at [1198, 224] on div at bounding box center [1098, 331] width 239 height 532
click at [1197, 227] on div at bounding box center [1098, 331] width 239 height 532
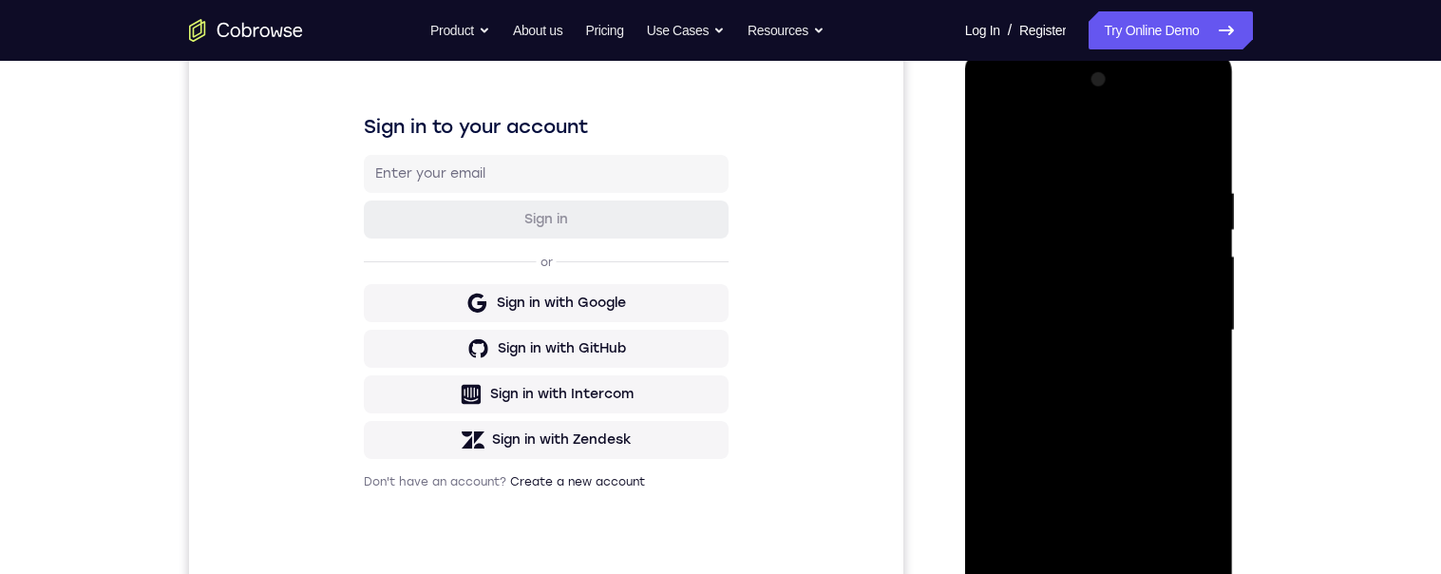
click at [1198, 224] on div at bounding box center [1098, 331] width 239 height 532
click at [1200, 225] on div at bounding box center [1098, 331] width 239 height 532
click at [1196, 225] on div at bounding box center [1098, 331] width 239 height 532
click at [1198, 223] on div at bounding box center [1098, 331] width 239 height 532
click at [1200, 233] on div at bounding box center [1098, 331] width 239 height 532
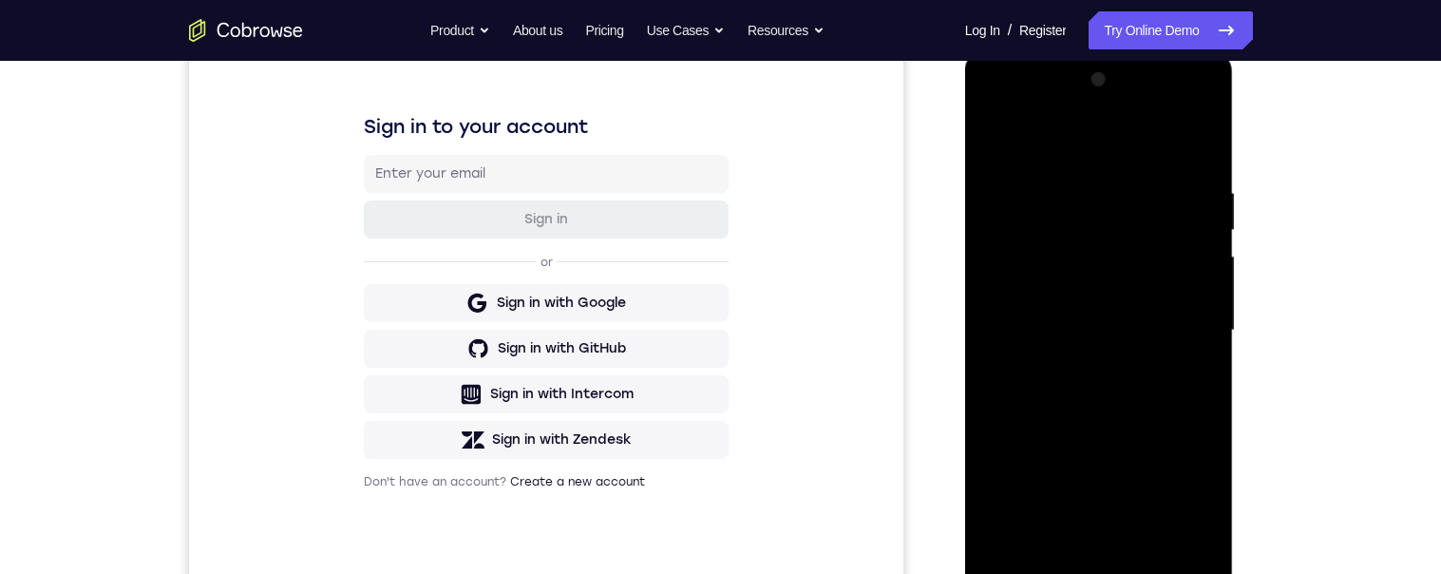
click at [1205, 235] on div at bounding box center [1098, 331] width 239 height 532
click at [1198, 237] on div at bounding box center [1098, 331] width 239 height 532
click at [1198, 236] on div at bounding box center [1098, 331] width 239 height 532
click at [1198, 241] on div at bounding box center [1098, 331] width 239 height 532
click at [1197, 237] on div at bounding box center [1098, 331] width 239 height 532
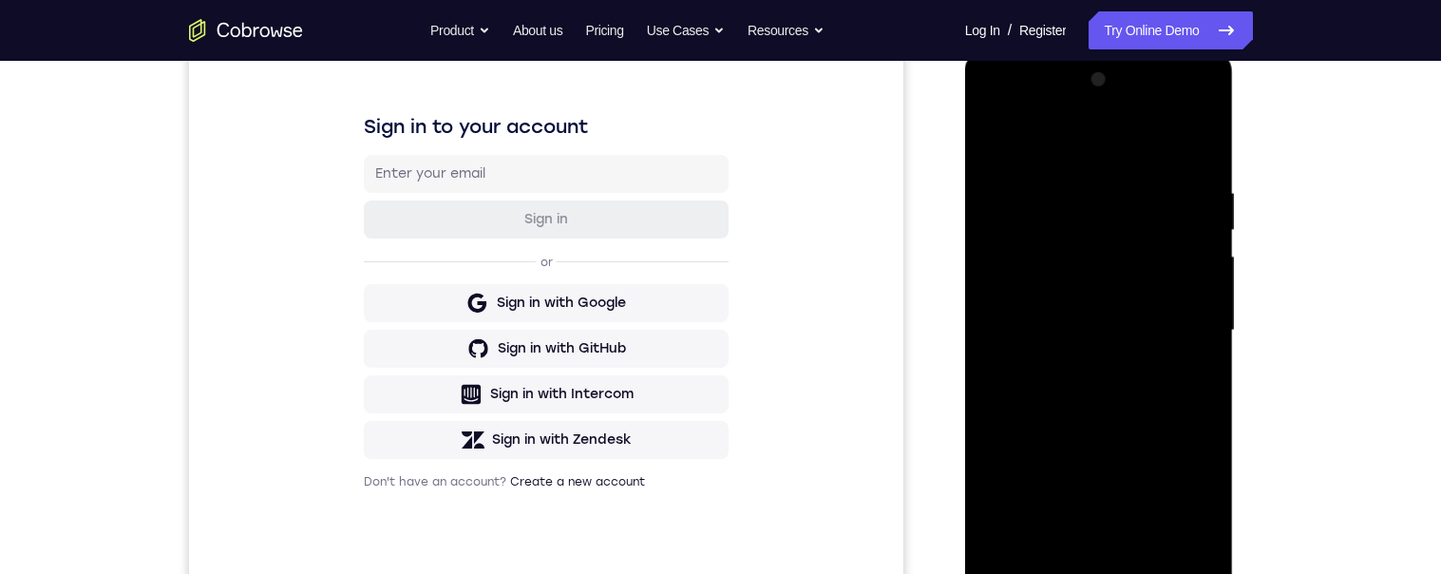
click at [1203, 237] on div at bounding box center [1098, 331] width 239 height 532
click at [1196, 239] on div at bounding box center [1098, 331] width 239 height 532
click at [1191, 236] on div at bounding box center [1098, 331] width 239 height 532
click at [1191, 230] on div at bounding box center [1098, 331] width 239 height 532
click at [1195, 228] on div at bounding box center [1098, 331] width 239 height 532
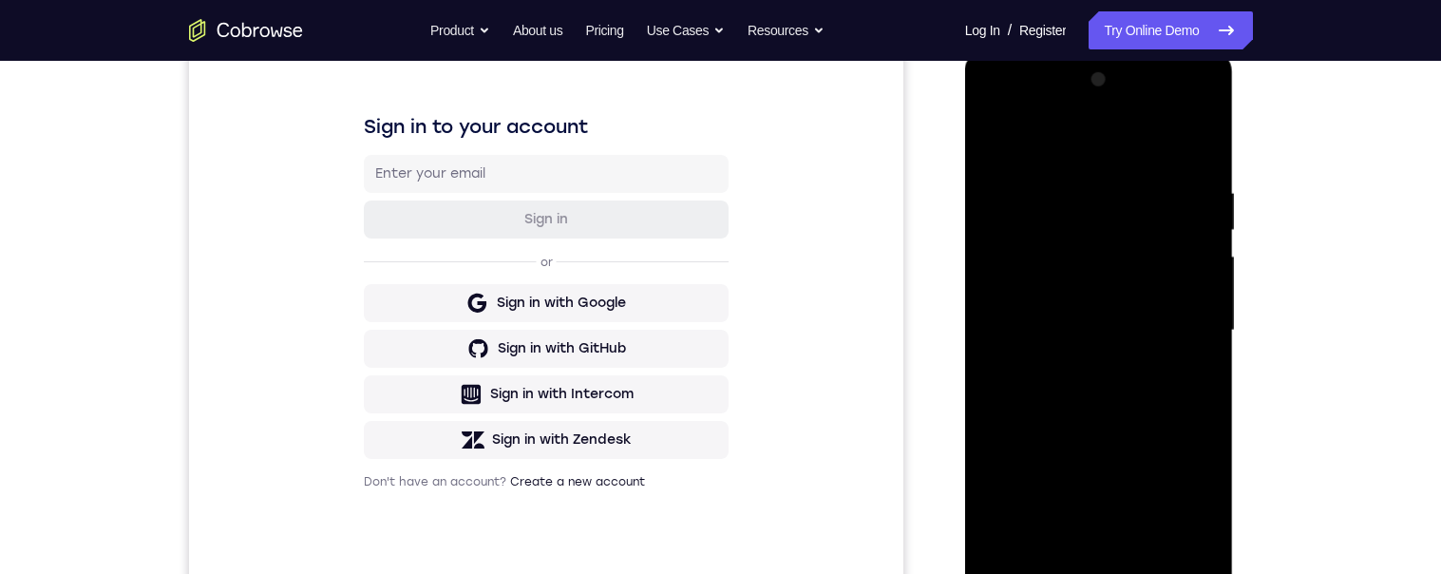
click at [1203, 232] on div at bounding box center [1098, 331] width 239 height 532
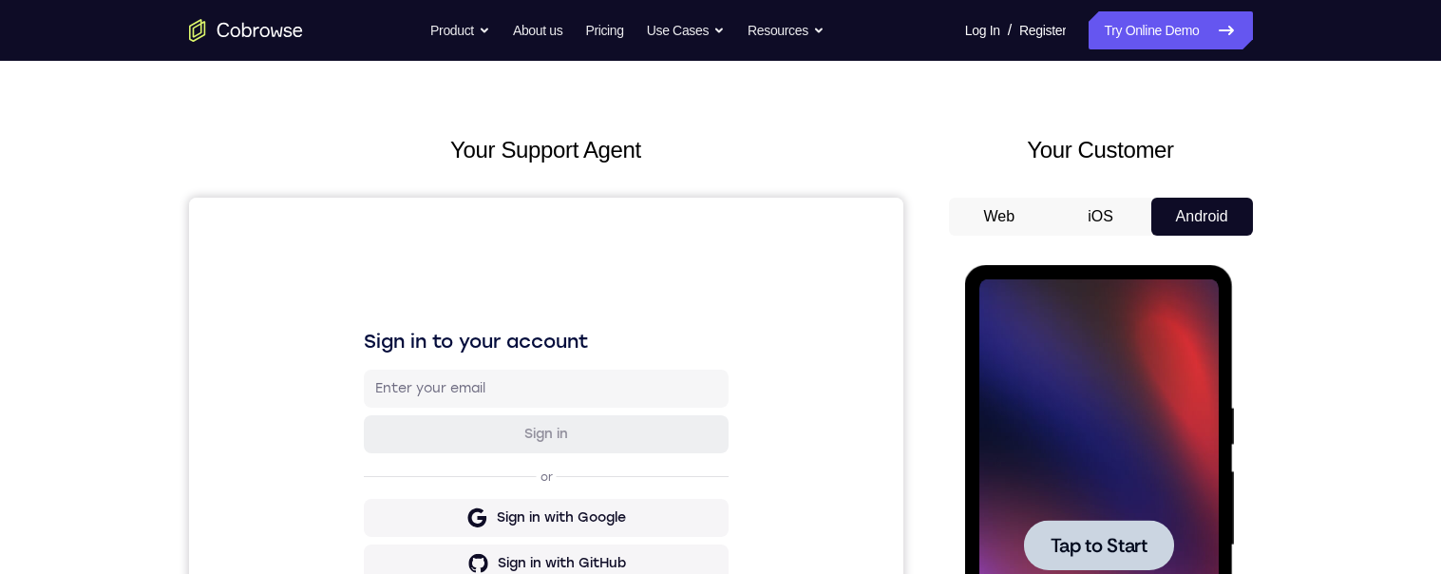
scroll to position [0, 0]
